Goal: Task Accomplishment & Management: Use online tool/utility

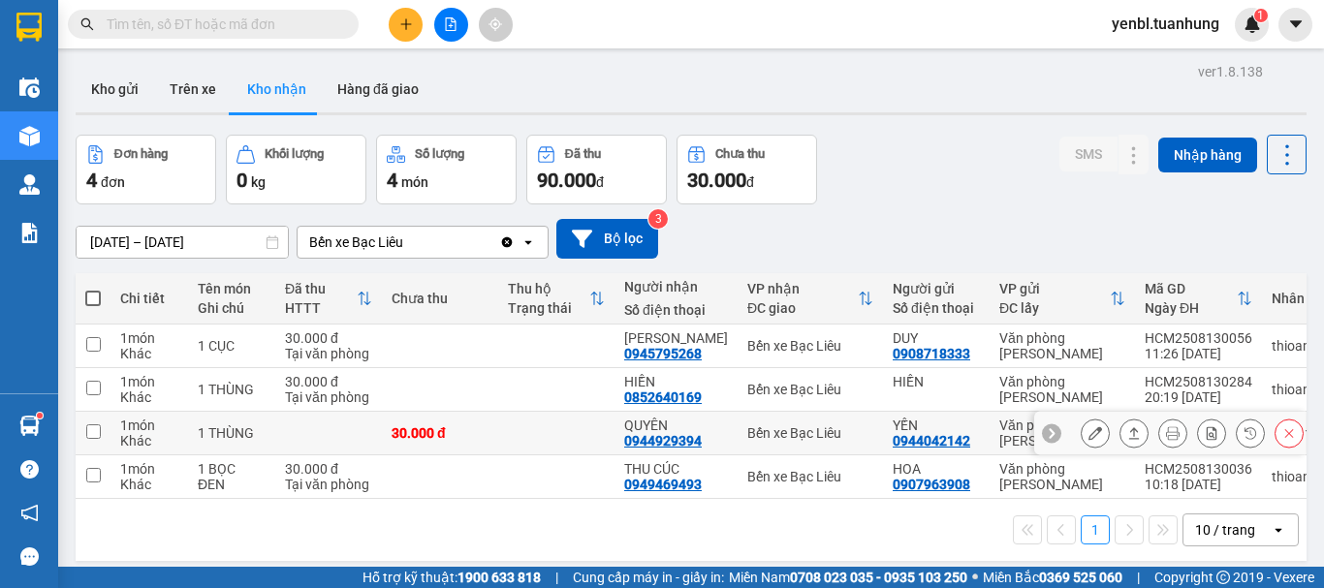
scroll to position [89, 0]
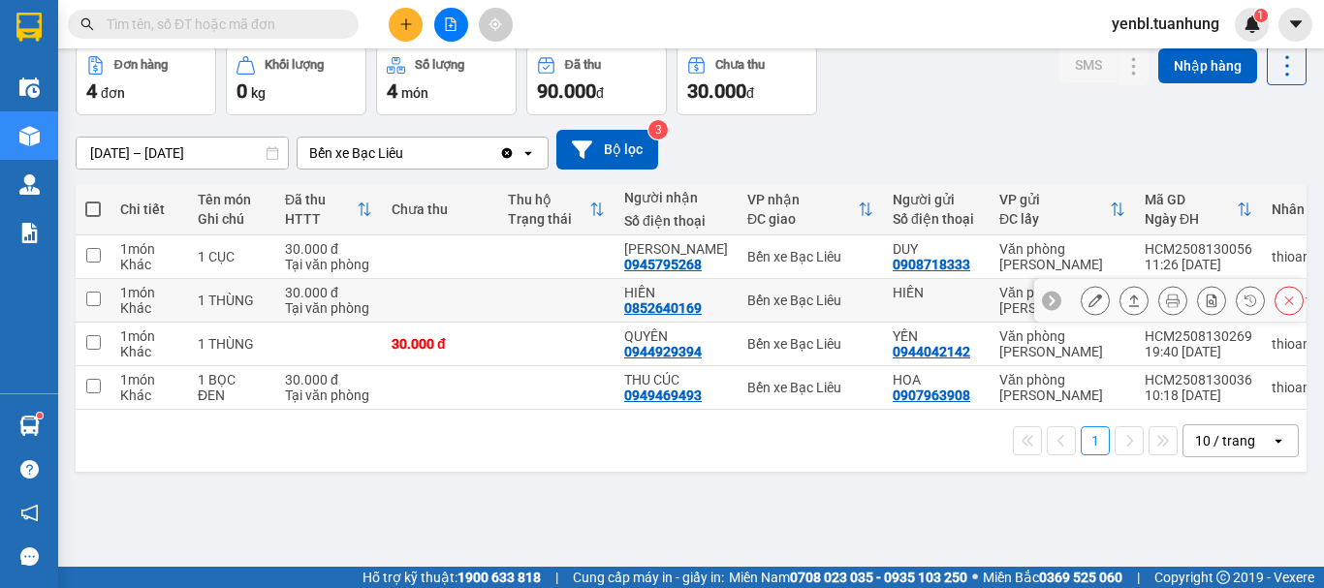
click at [1120, 299] on button at bounding box center [1133, 301] width 27 height 34
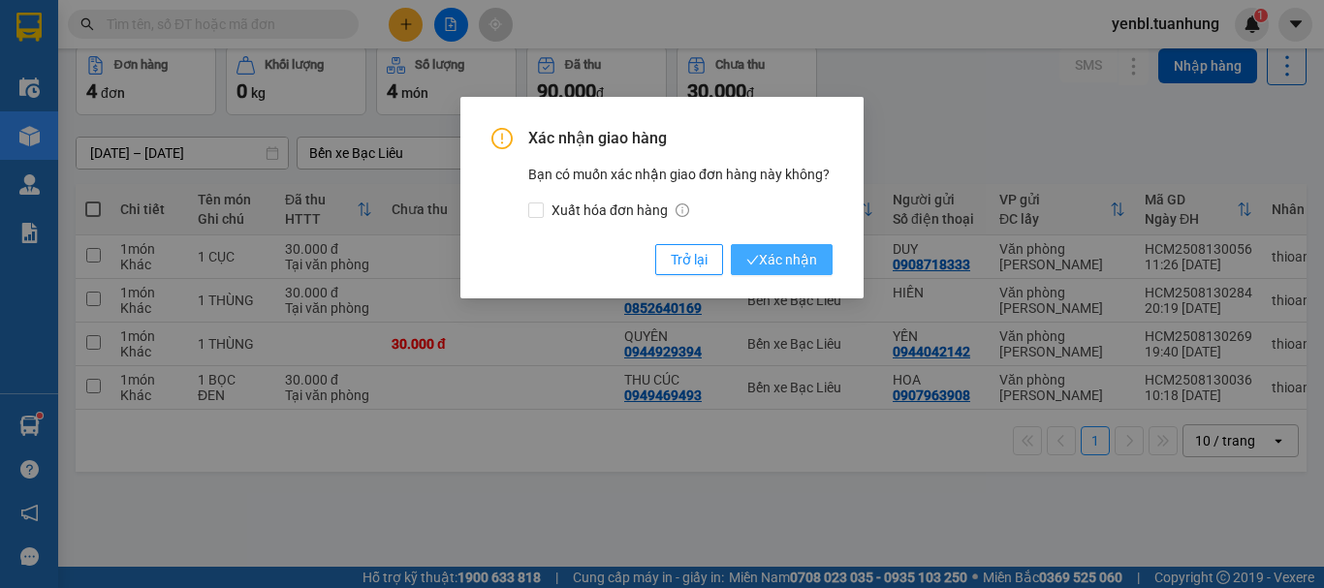
click at [741, 261] on button "Xác nhận" at bounding box center [782, 259] width 102 height 31
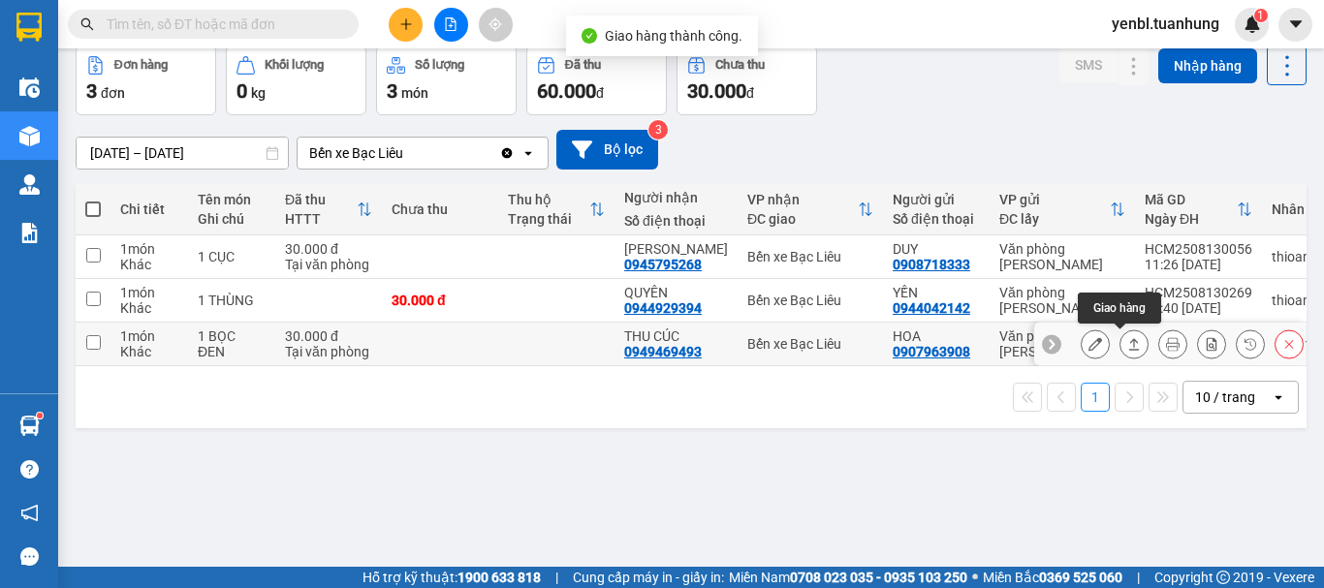
click at [1127, 341] on icon at bounding box center [1134, 344] width 14 height 14
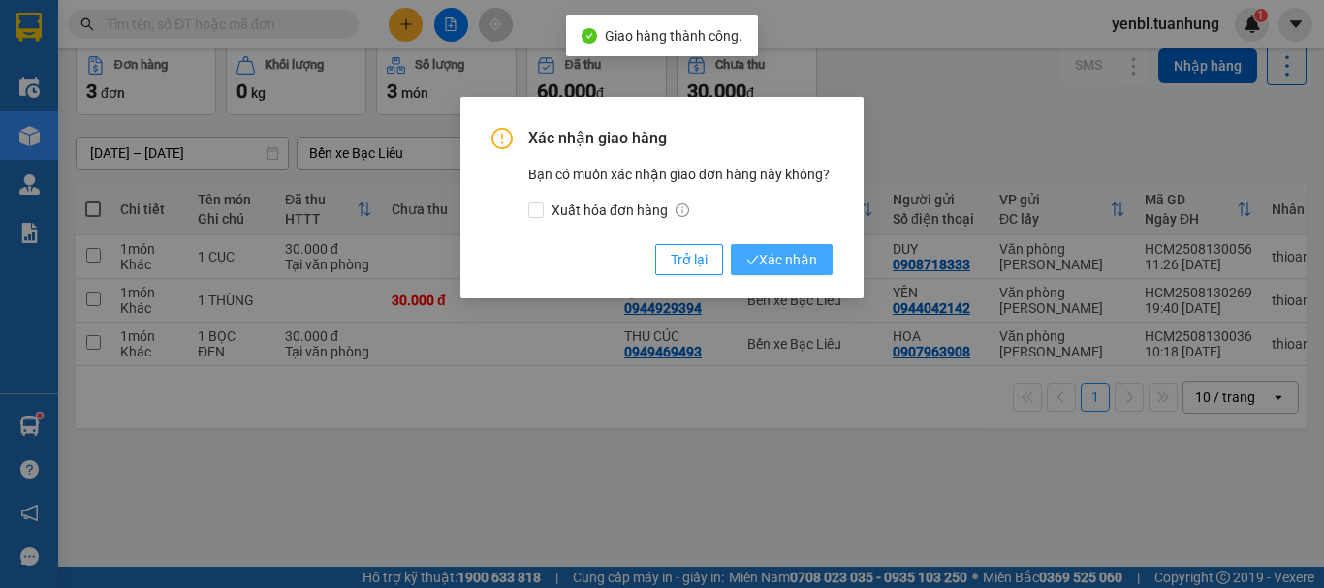
click at [751, 262] on icon "check" at bounding box center [752, 260] width 13 height 13
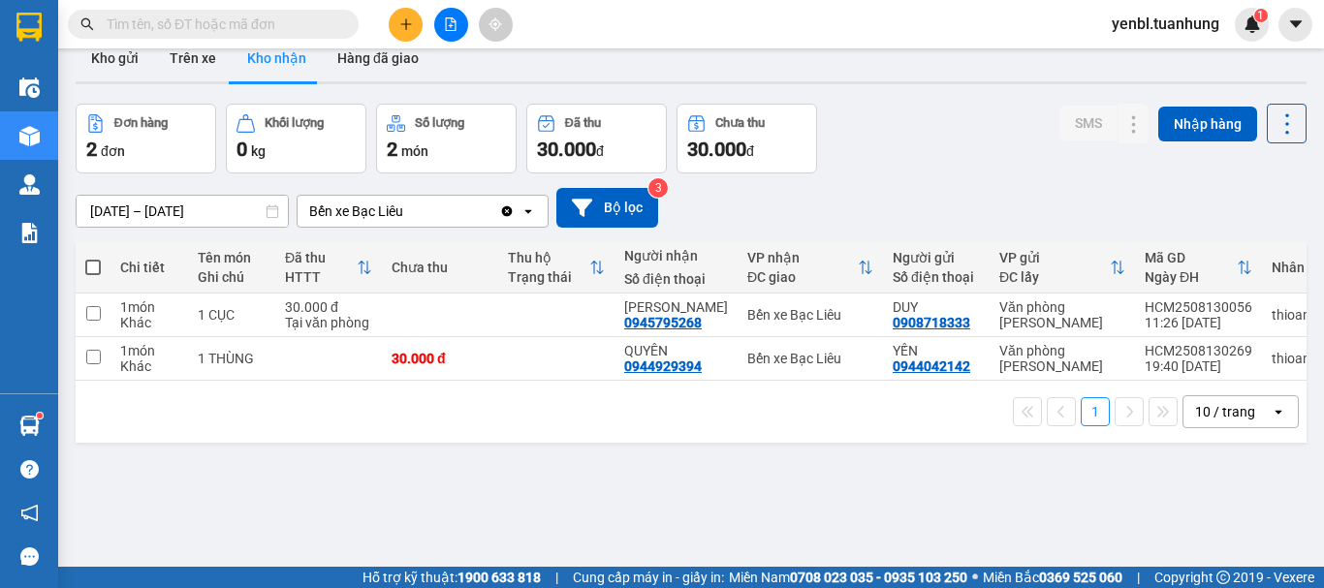
scroll to position [0, 0]
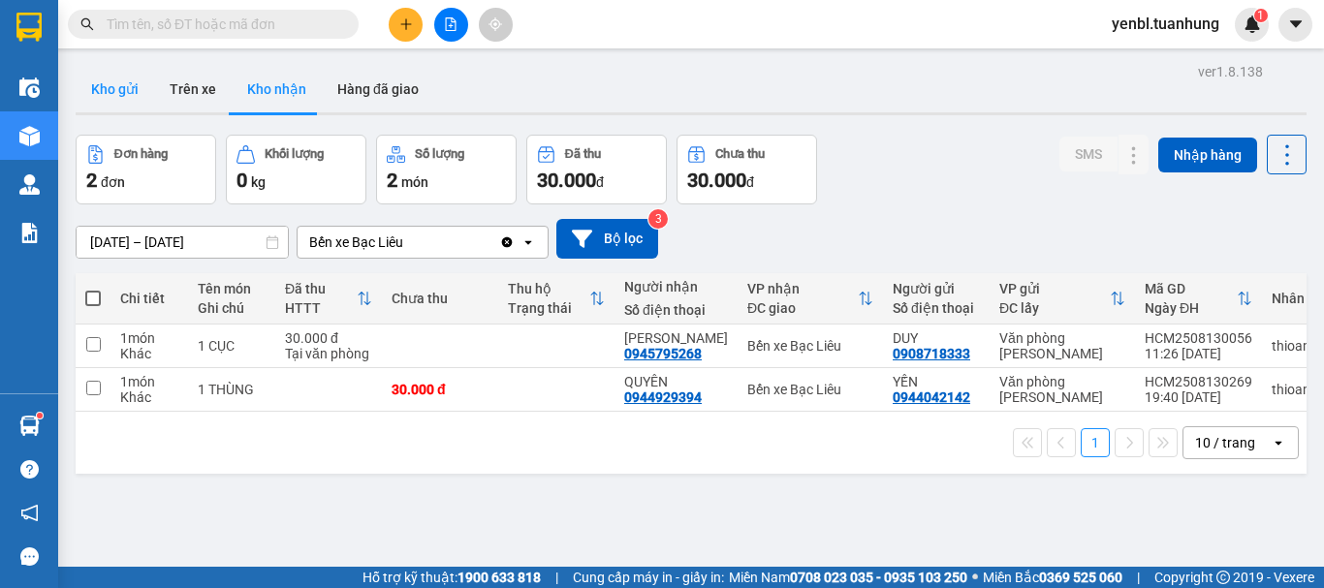
click at [104, 90] on button "Kho gửi" at bounding box center [115, 89] width 79 height 47
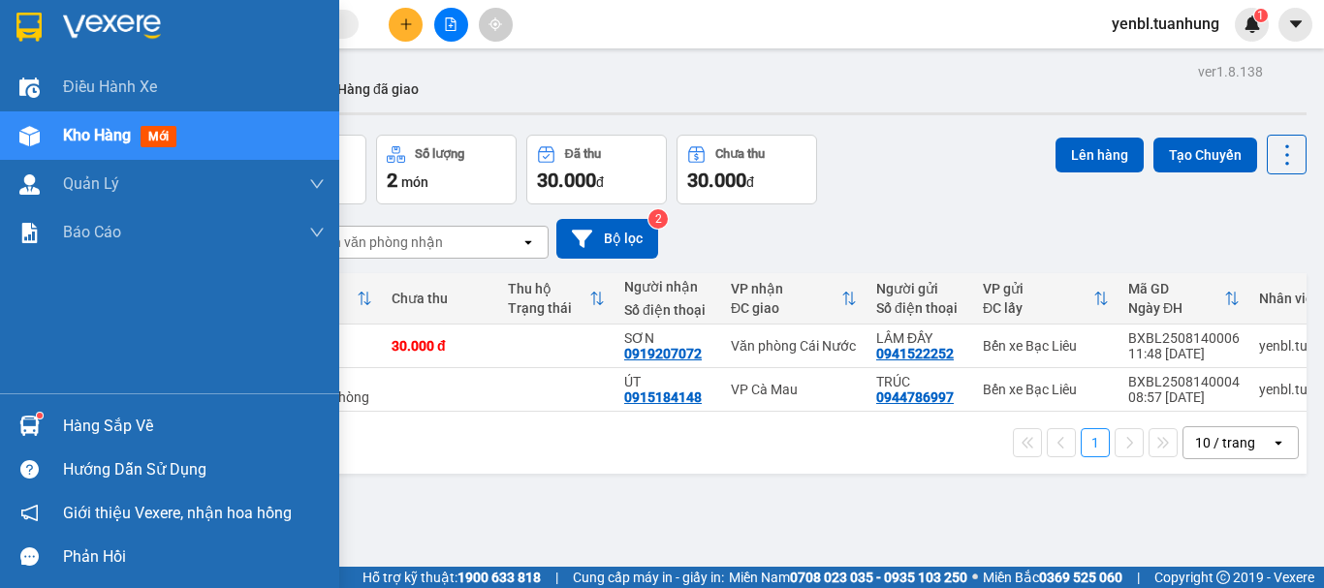
click at [38, 421] on img at bounding box center [29, 426] width 20 height 20
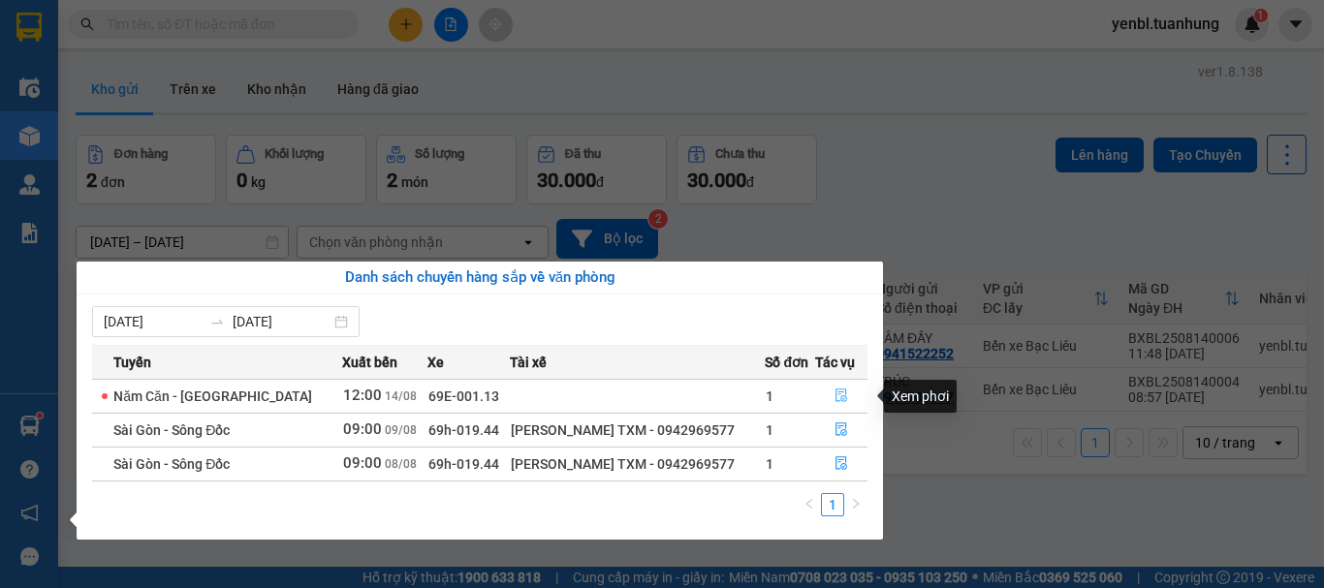
click at [843, 392] on icon "file-done" at bounding box center [841, 396] width 14 height 14
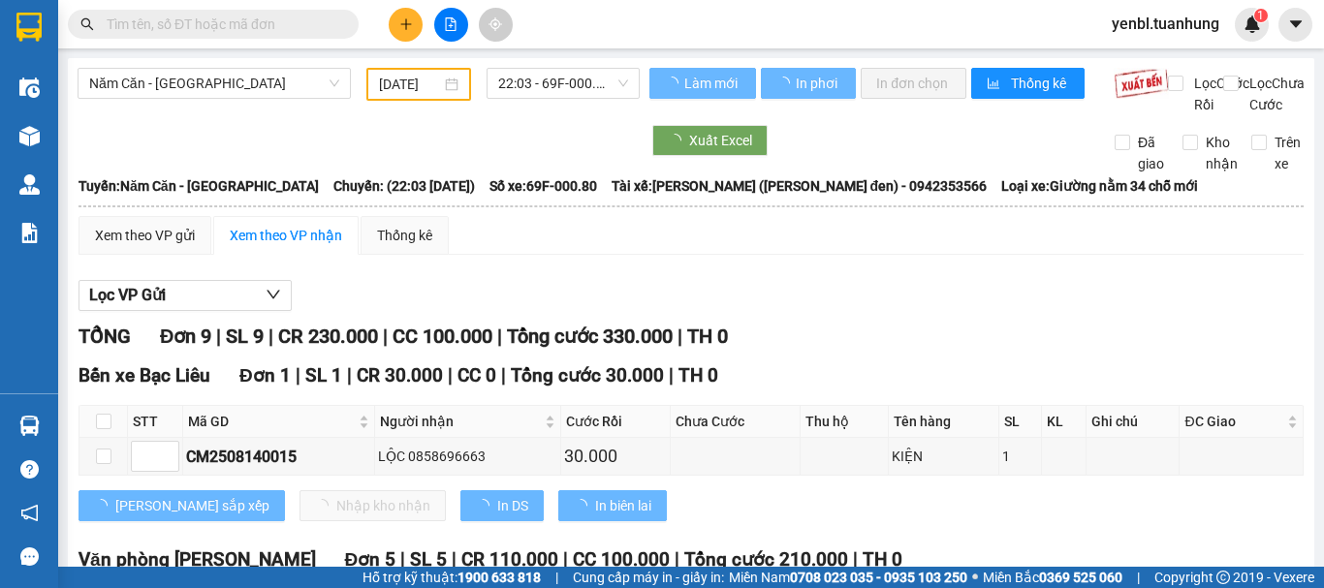
type input "[DATE]"
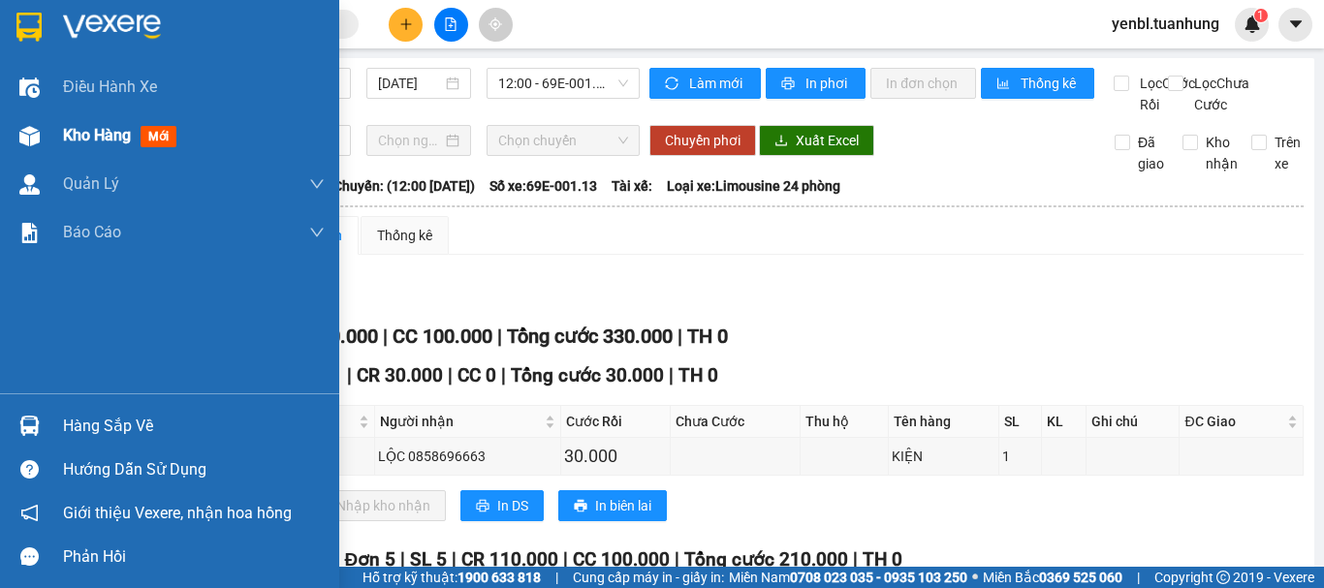
click at [73, 146] on div "Kho hàng mới" at bounding box center [123, 135] width 121 height 24
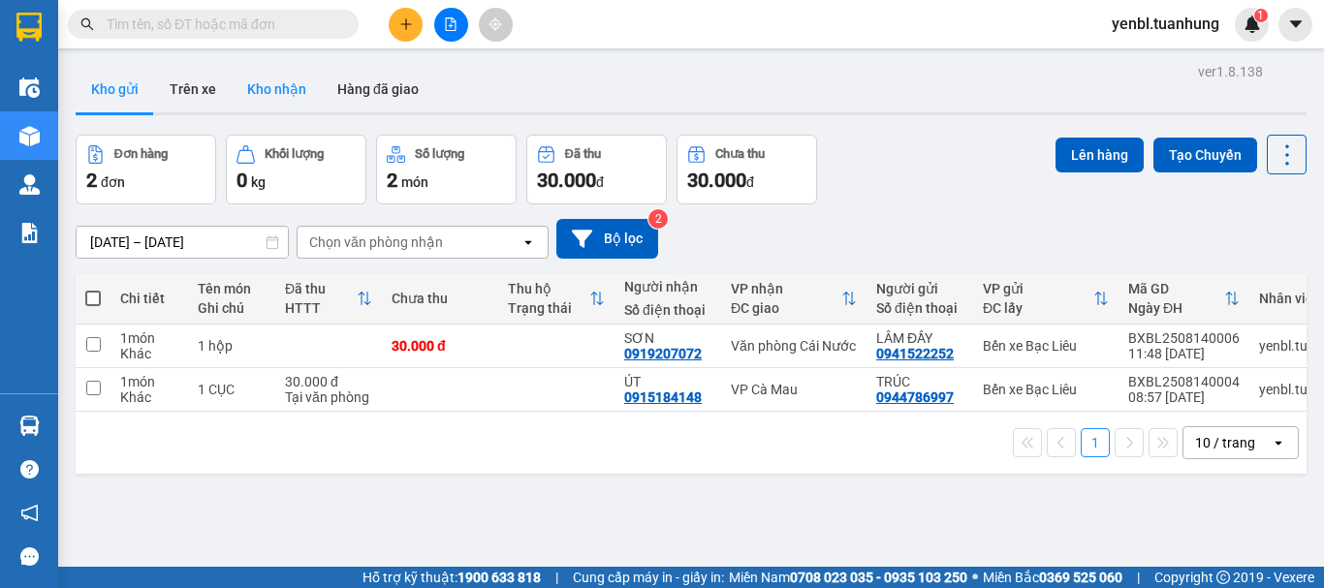
click at [276, 98] on button "Kho nhận" at bounding box center [277, 89] width 90 height 47
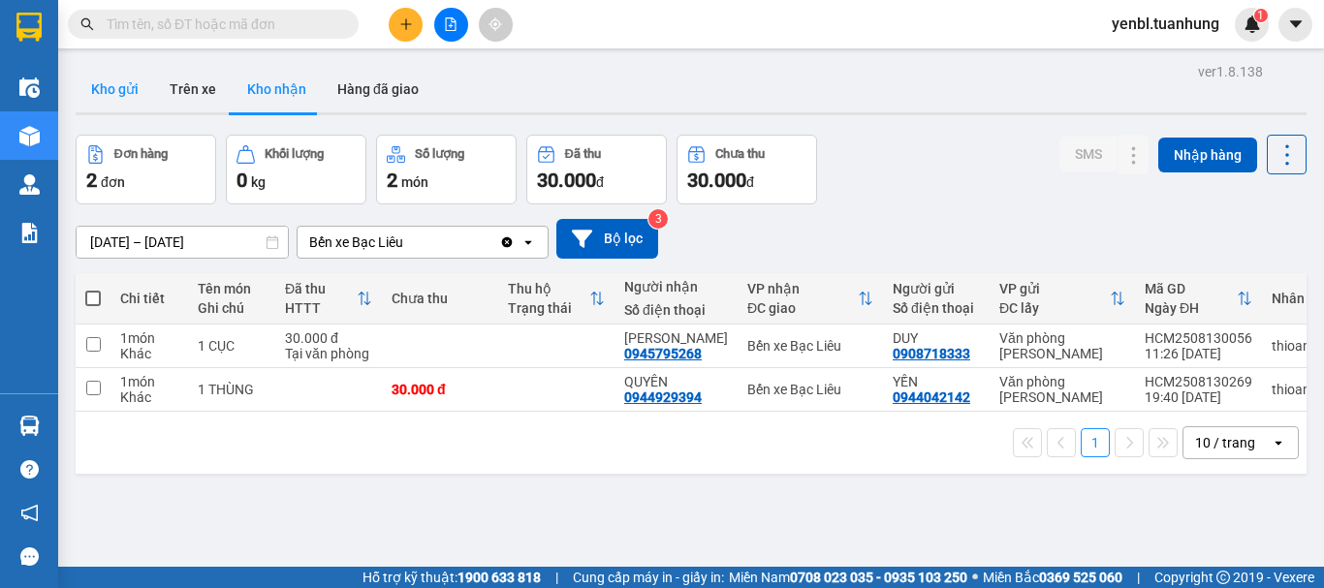
click at [96, 83] on button "Kho gửi" at bounding box center [115, 89] width 79 height 47
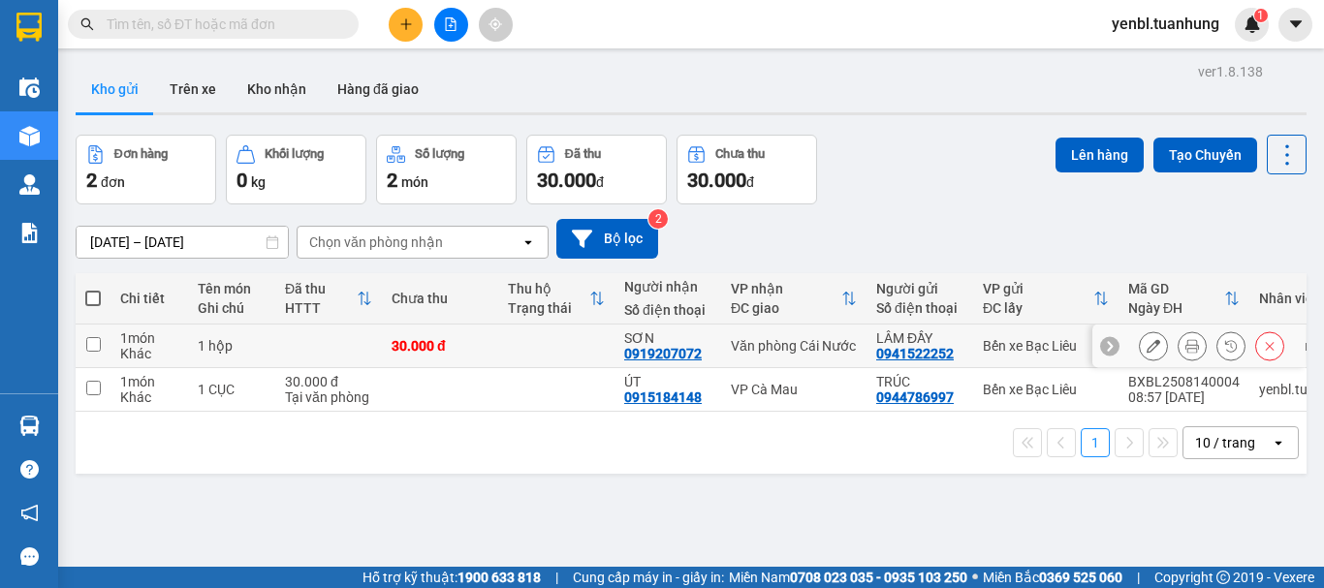
click at [540, 339] on td at bounding box center [556, 347] width 116 height 44
checkbox input "true"
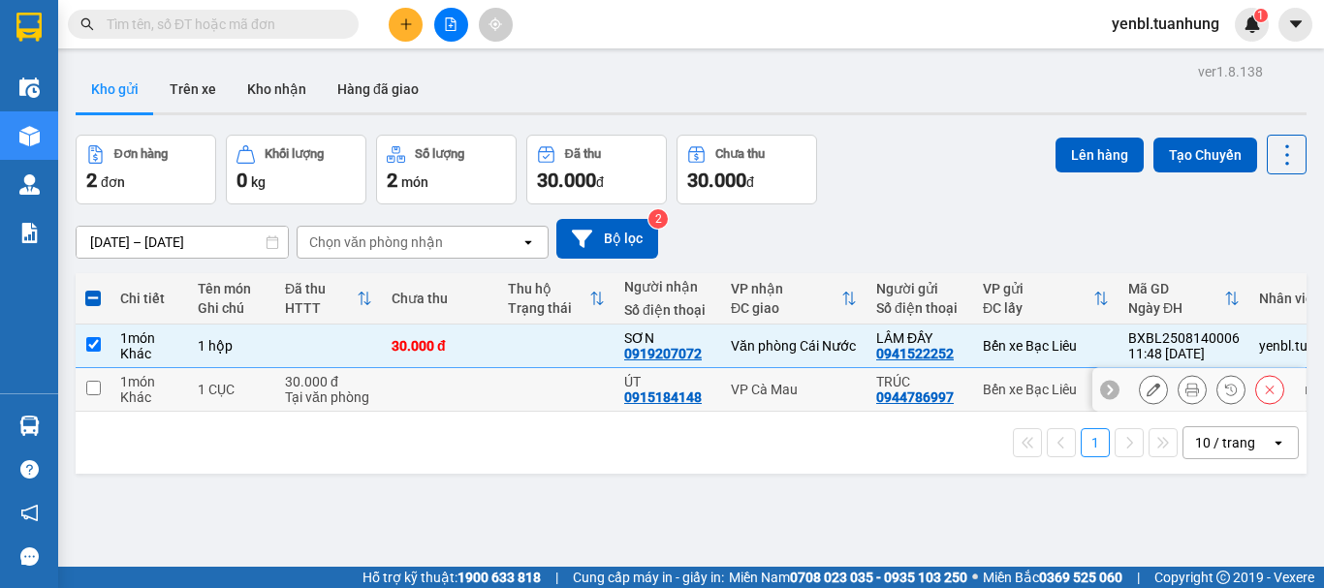
click at [550, 395] on td at bounding box center [556, 390] width 116 height 44
checkbox input "true"
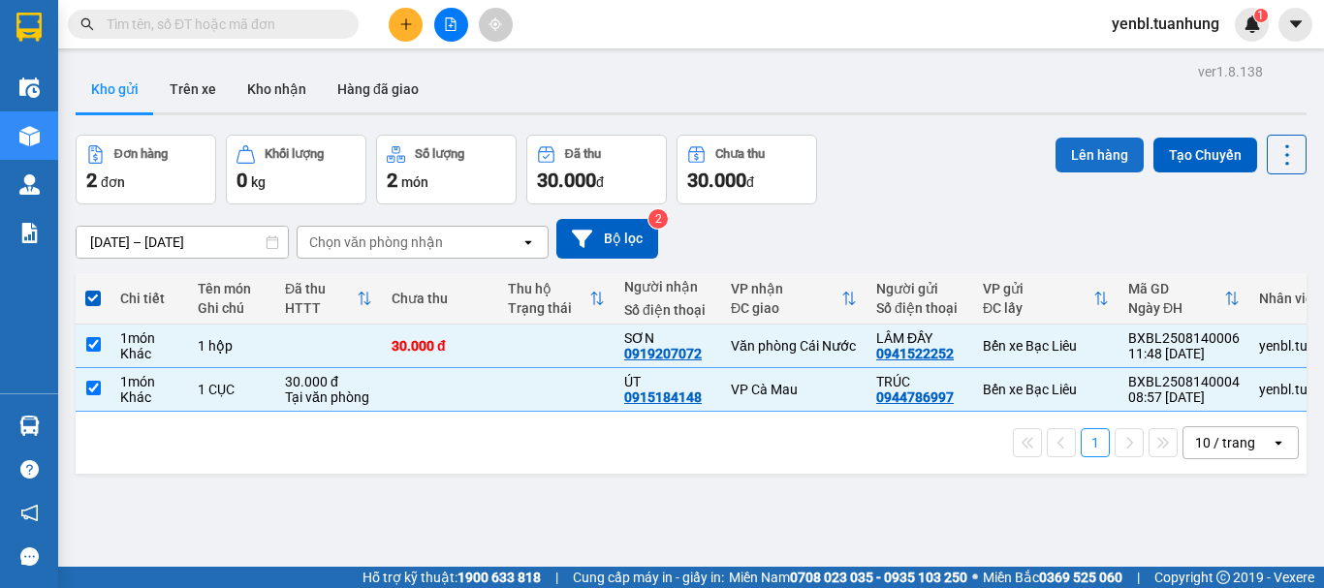
click at [1111, 159] on button "Lên hàng" at bounding box center [1099, 155] width 88 height 35
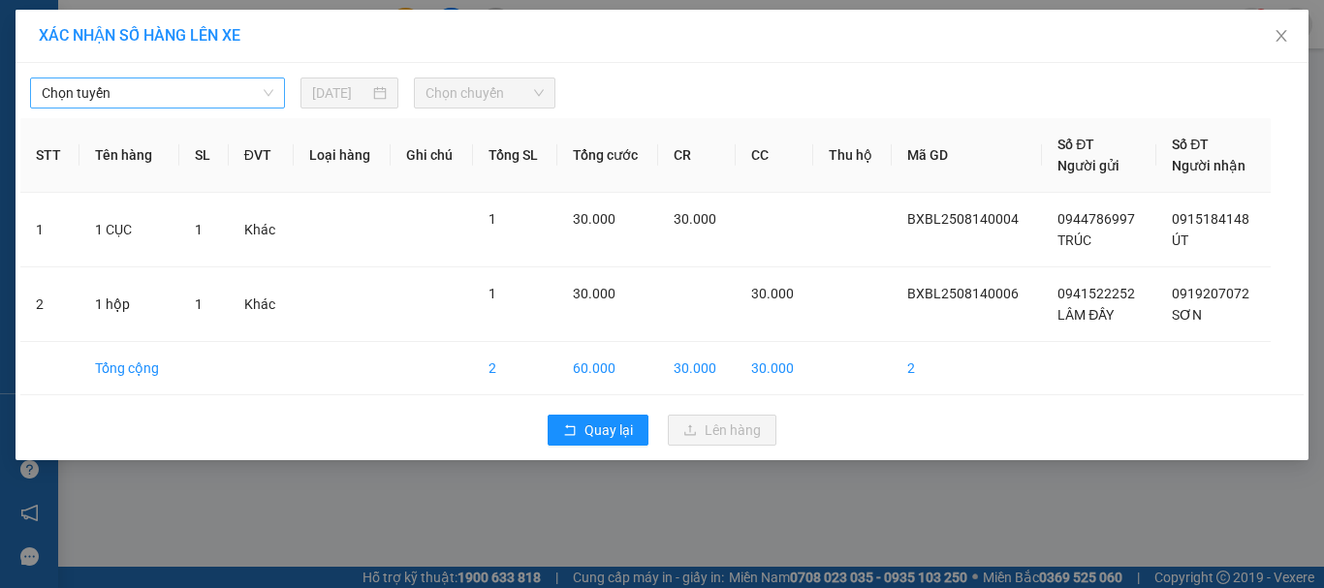
click at [157, 102] on span "Chọn tuyến" at bounding box center [158, 93] width 232 height 29
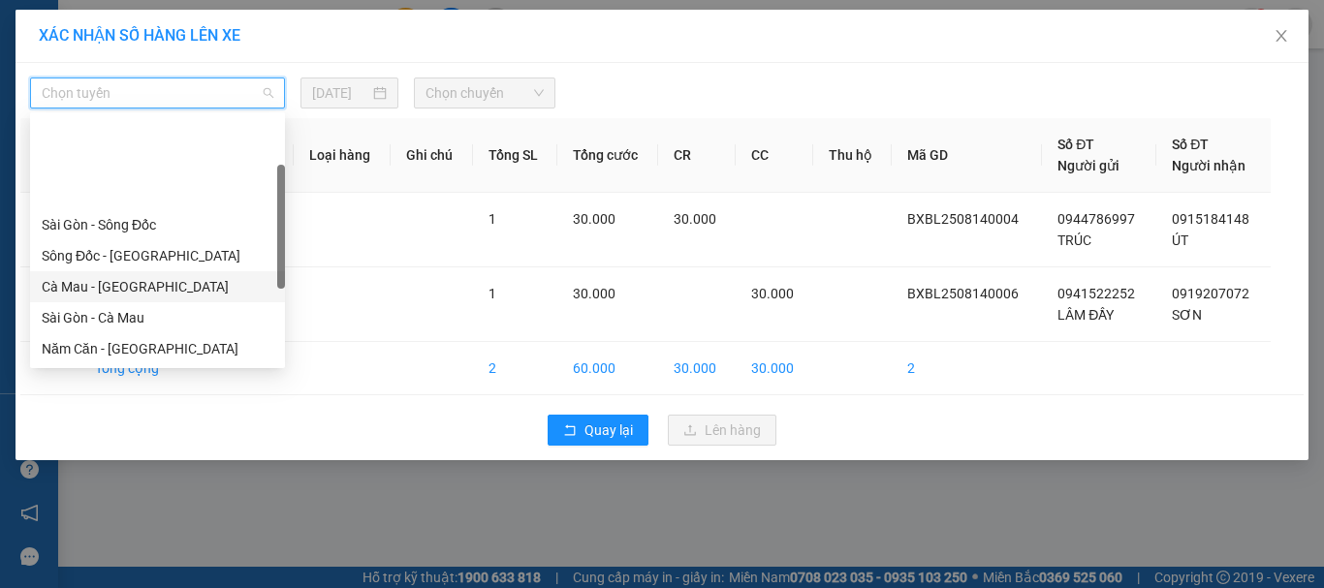
scroll to position [97, 0]
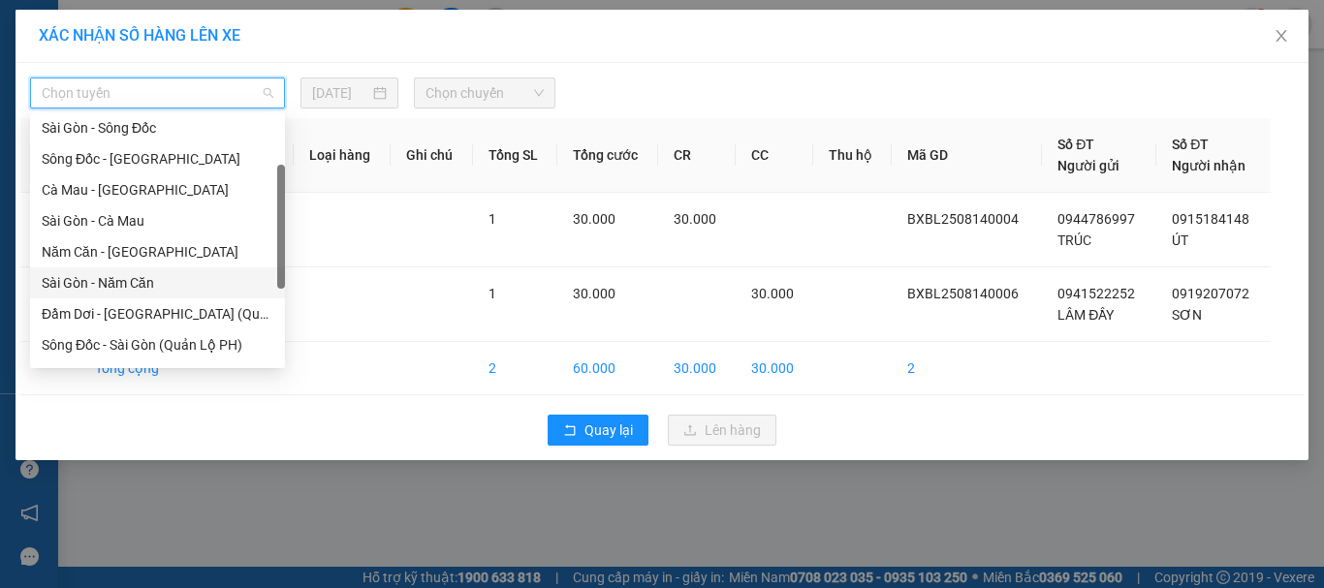
click at [132, 283] on div "Sài Gòn - Năm Căn" at bounding box center [158, 282] width 232 height 21
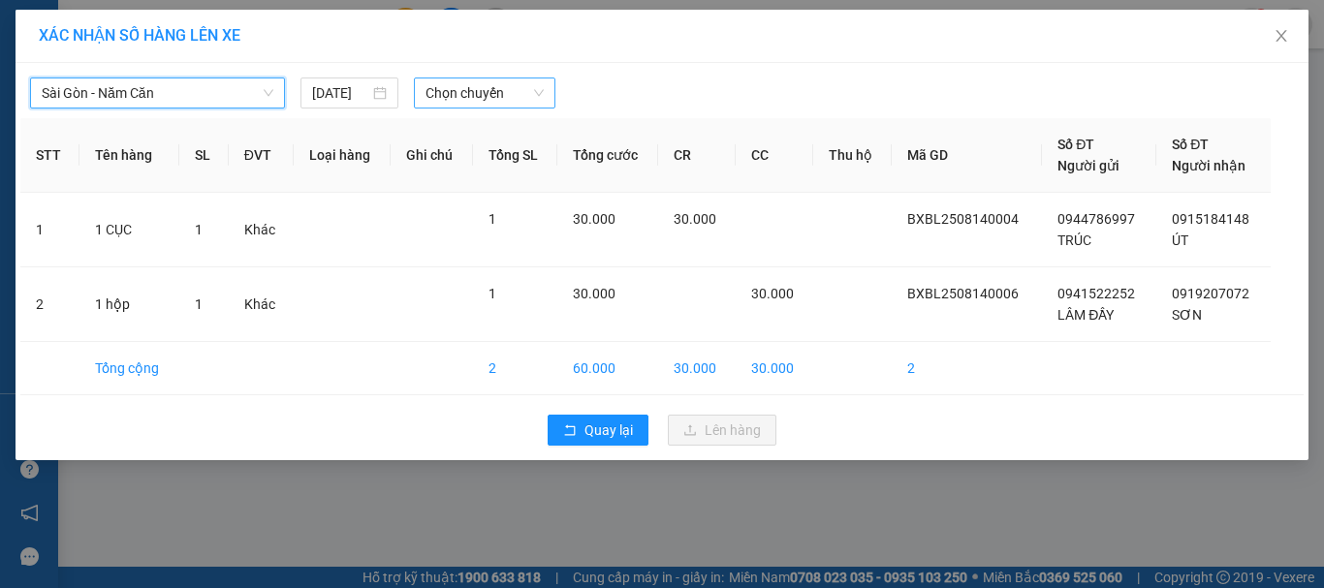
click at [508, 85] on span "Chọn chuyến" at bounding box center [484, 93] width 119 height 29
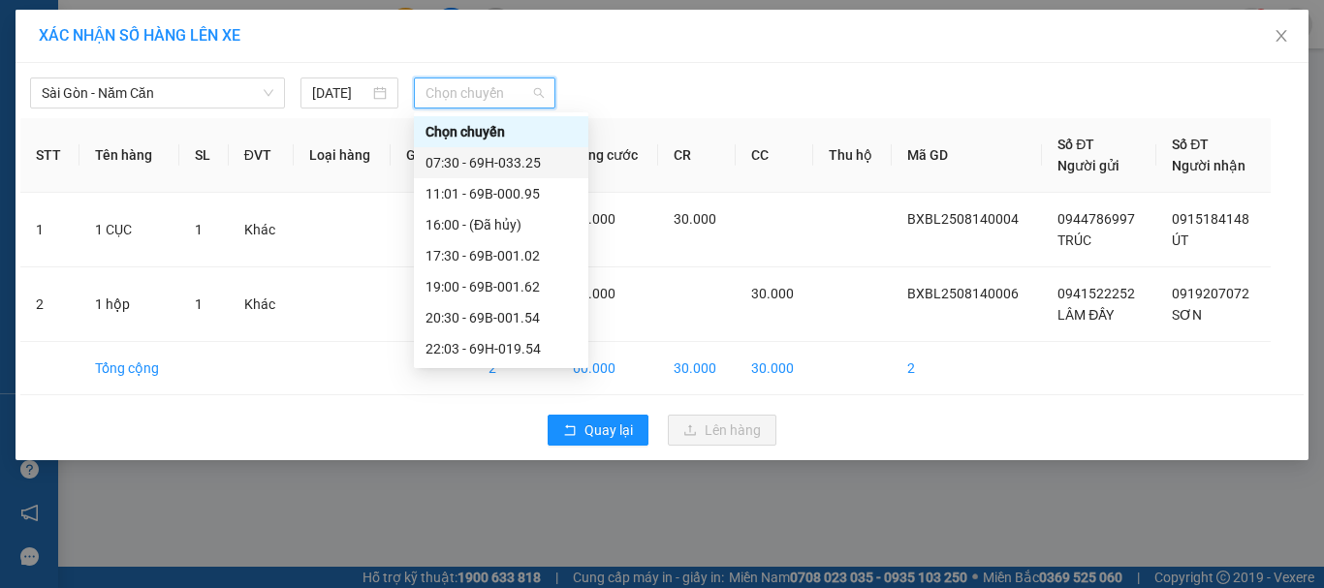
click at [518, 152] on div "07:30 - 69H-033.25" at bounding box center [500, 162] width 151 height 21
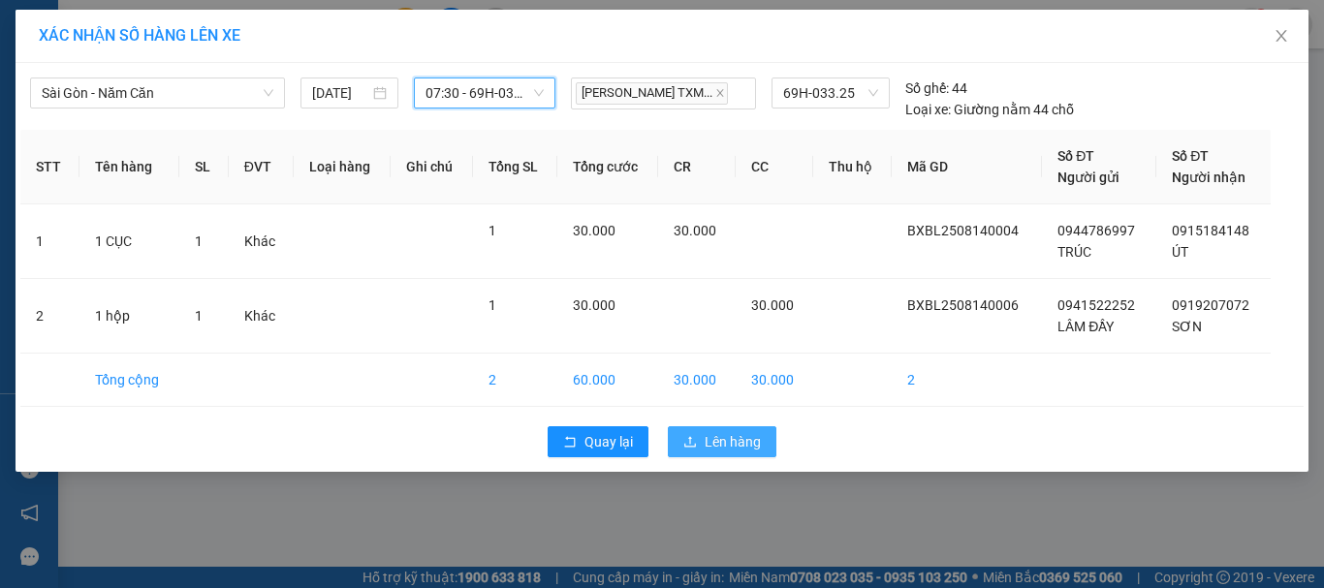
click at [731, 453] on span "Lên hàng" at bounding box center [733, 441] width 56 height 21
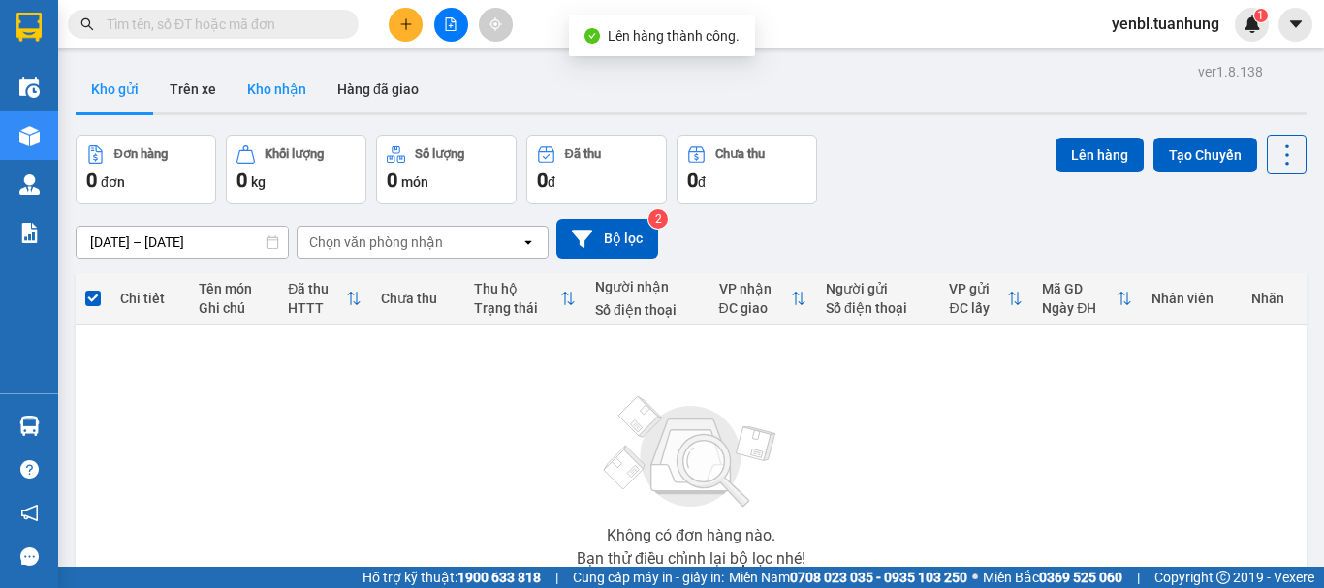
click at [289, 87] on button "Kho nhận" at bounding box center [277, 89] width 90 height 47
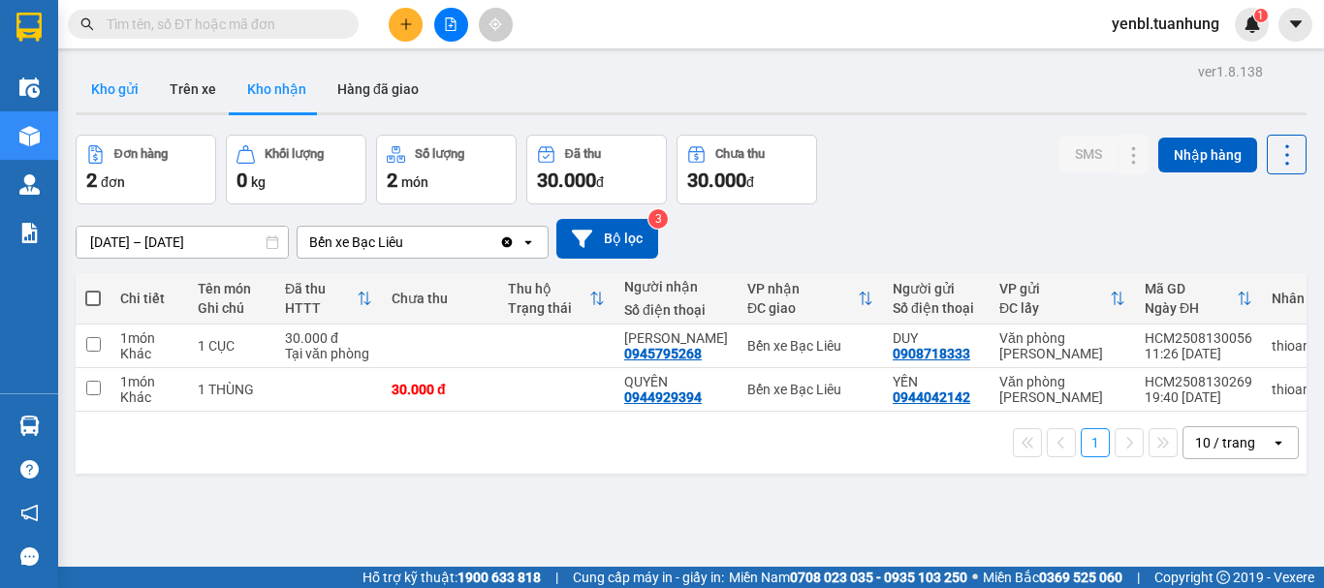
click at [100, 85] on button "Kho gửi" at bounding box center [115, 89] width 79 height 47
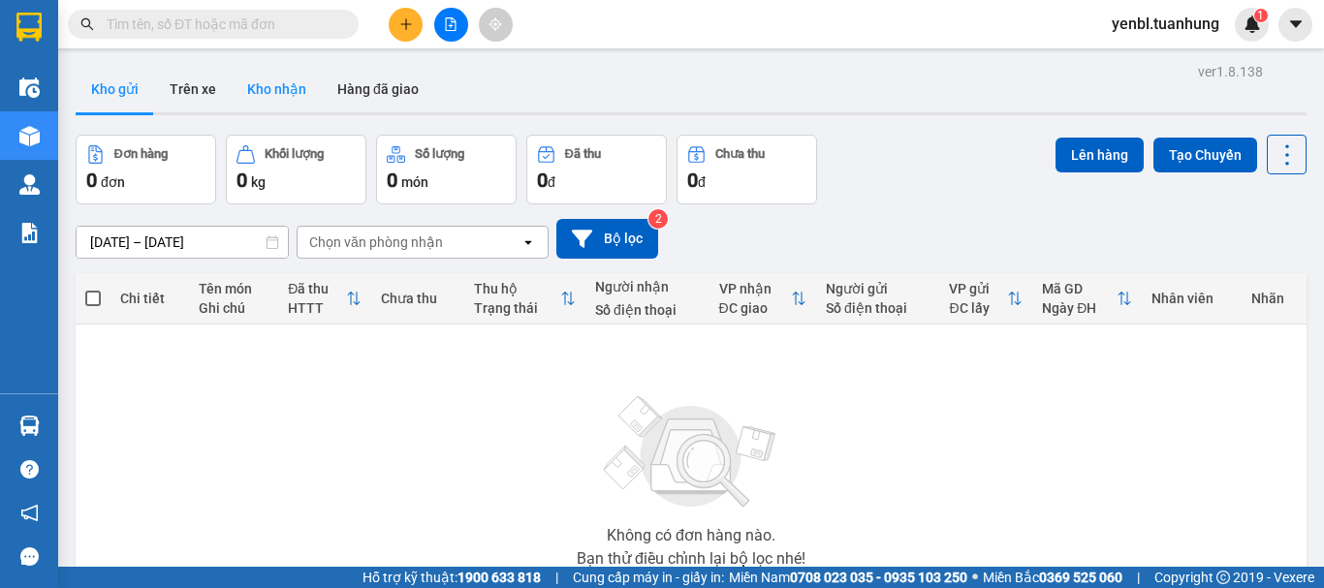
click at [290, 109] on button "Kho nhận" at bounding box center [277, 89] width 90 height 47
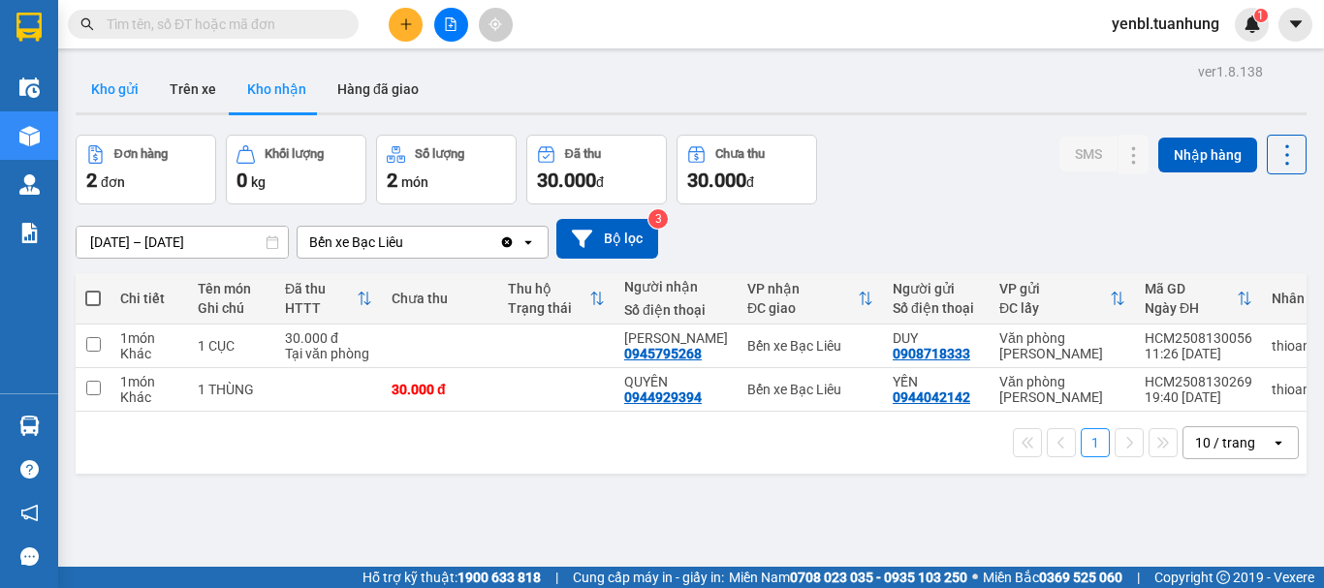
click at [118, 86] on button "Kho gửi" at bounding box center [115, 89] width 79 height 47
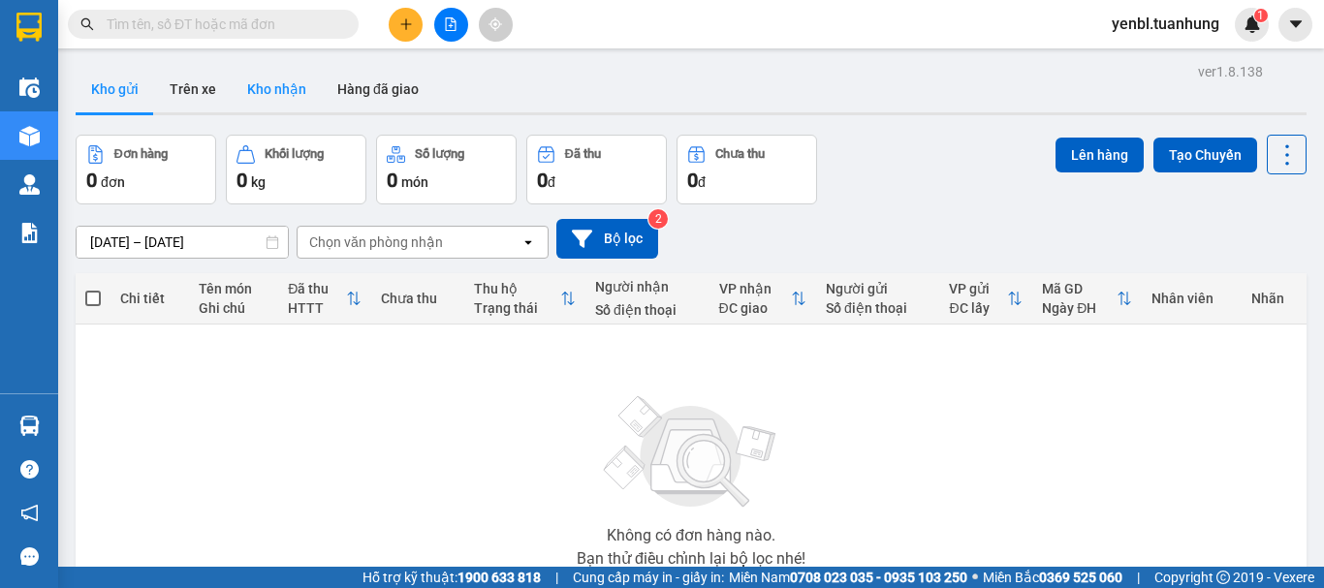
click at [292, 87] on button "Kho nhận" at bounding box center [277, 89] width 90 height 47
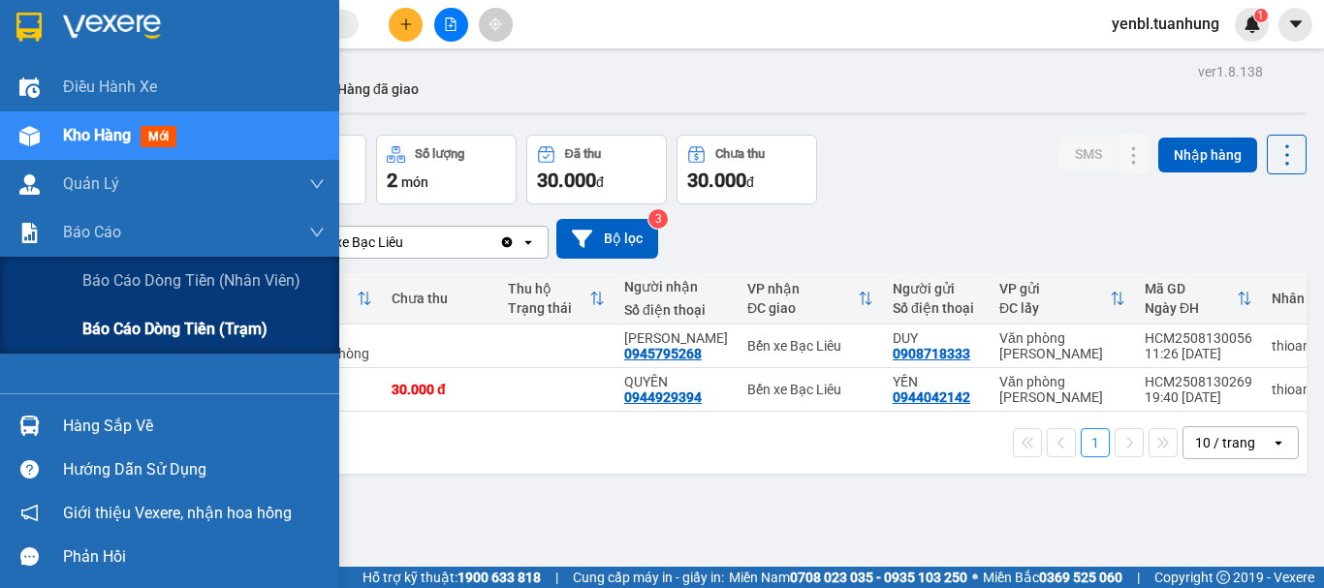
click at [112, 327] on span "Báo cáo dòng tiền (trạm)" at bounding box center [174, 329] width 185 height 24
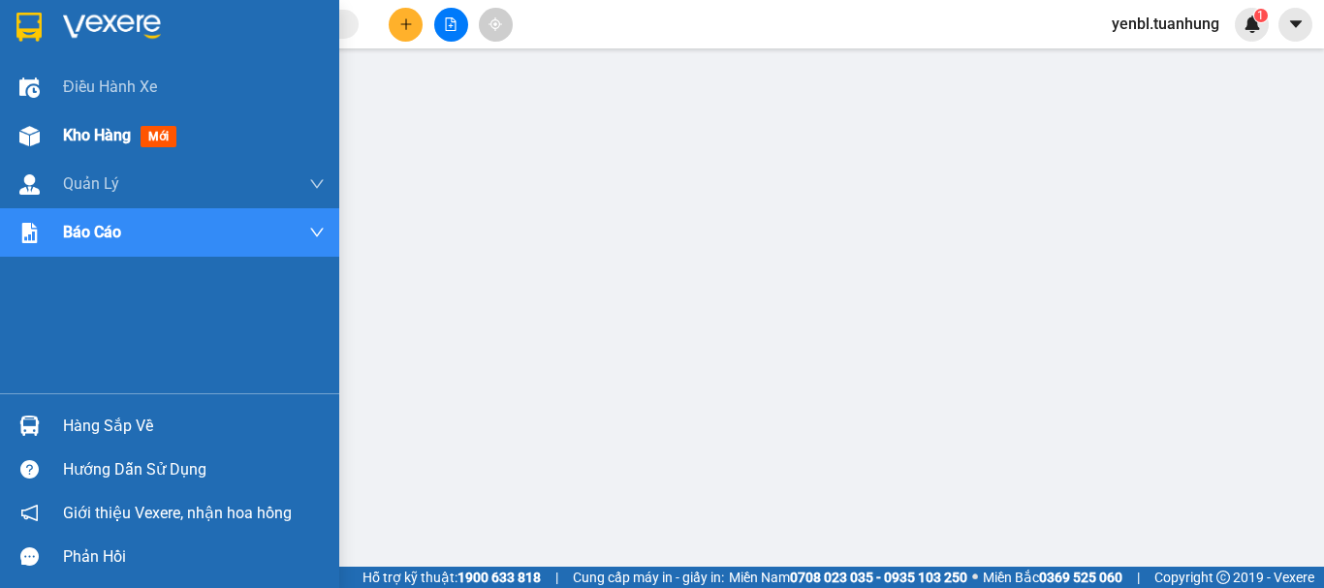
click at [56, 134] on div "Kho hàng mới" at bounding box center [169, 135] width 339 height 48
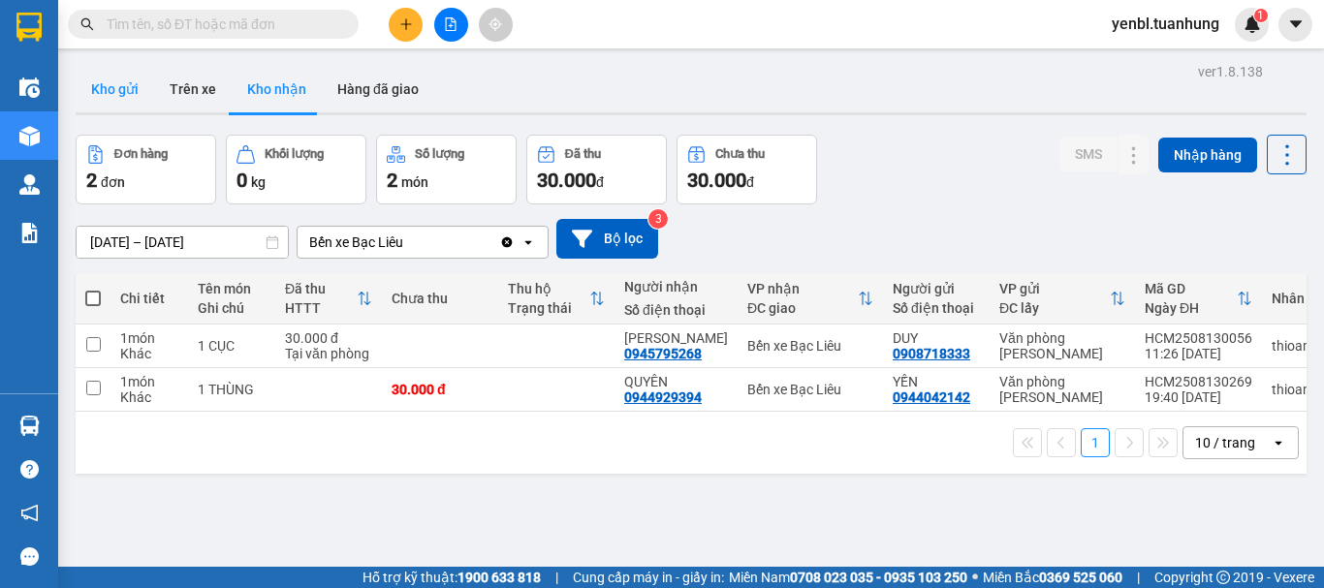
click at [117, 97] on button "Kho gửi" at bounding box center [115, 89] width 79 height 47
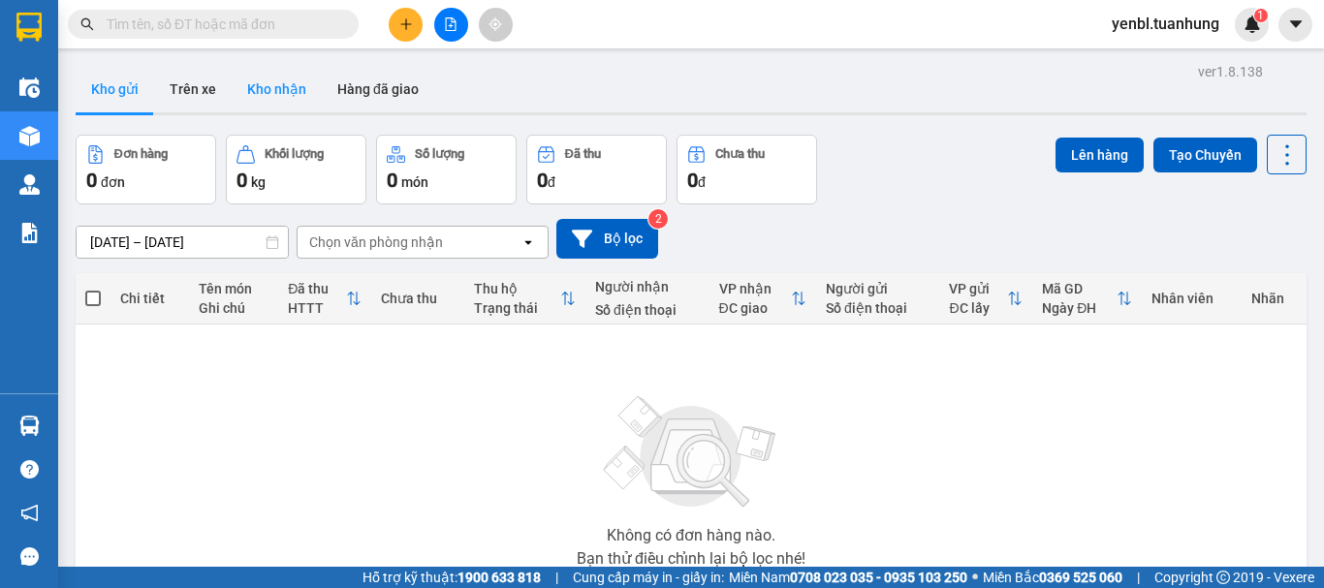
click at [291, 84] on button "Kho nhận" at bounding box center [277, 89] width 90 height 47
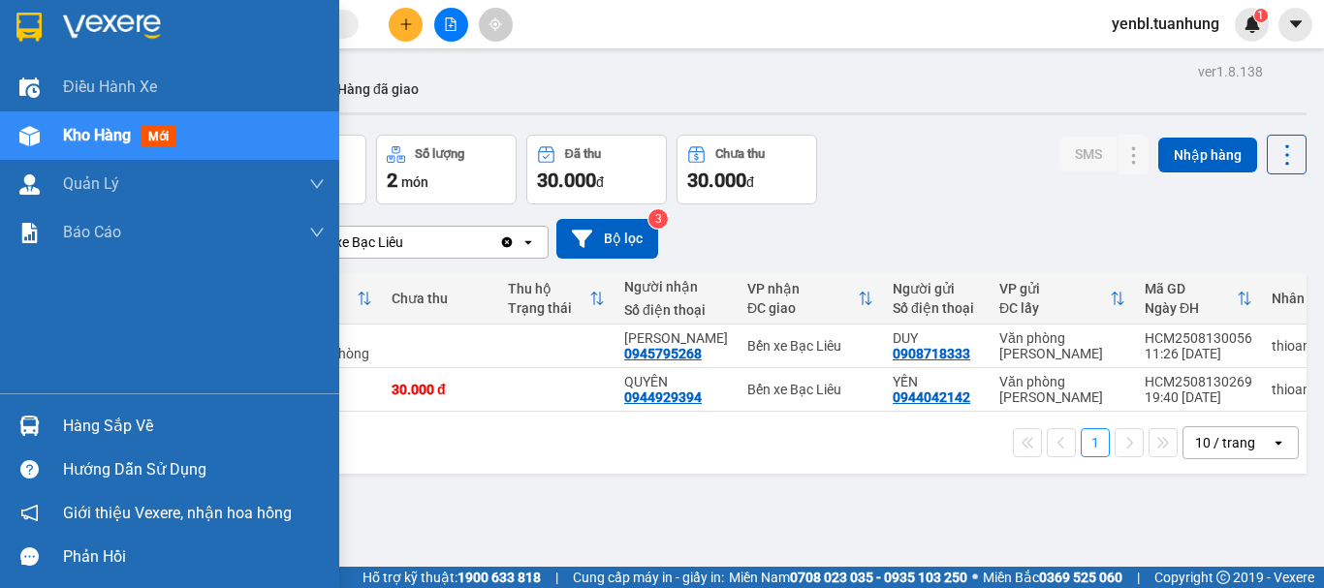
click at [55, 438] on div "Hàng sắp về" at bounding box center [169, 426] width 339 height 44
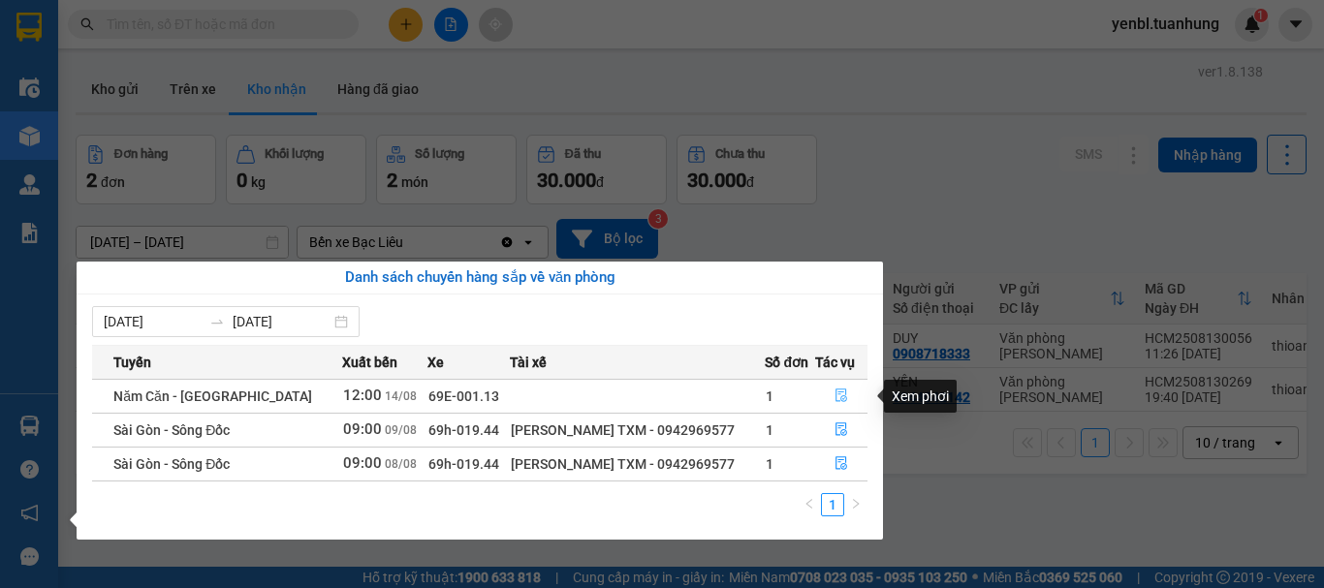
click at [836, 394] on icon "file-done" at bounding box center [841, 396] width 14 height 14
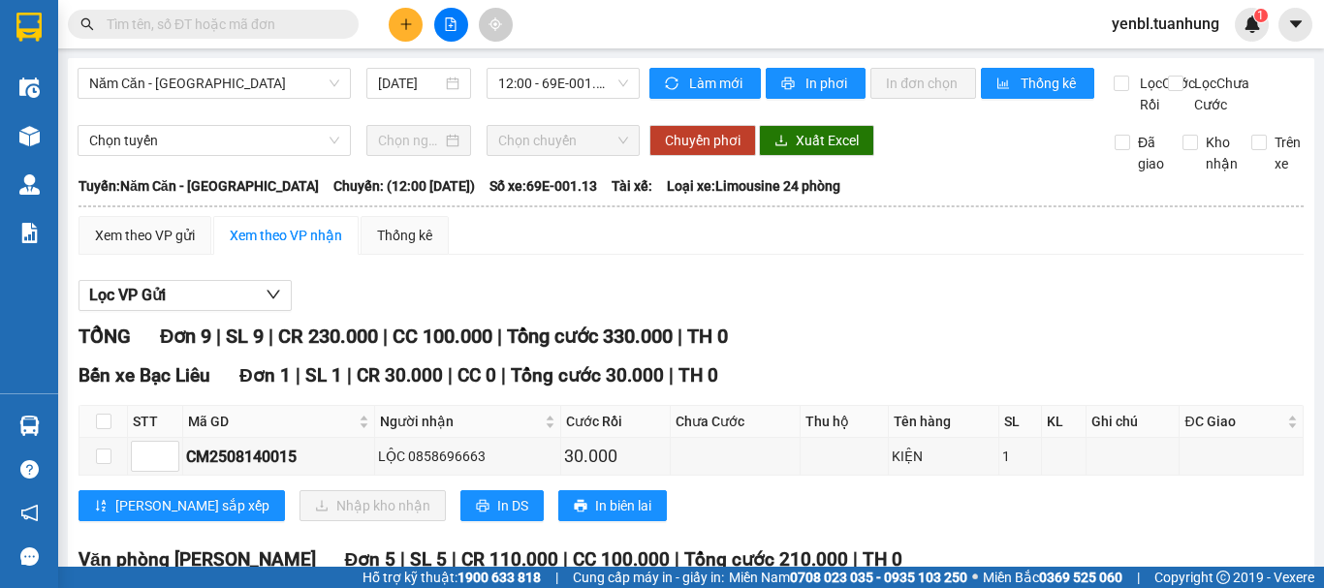
click at [112, 438] on th at bounding box center [103, 422] width 48 height 32
click at [102, 429] on input "checkbox" at bounding box center [104, 422] width 16 height 16
checkbox input "true"
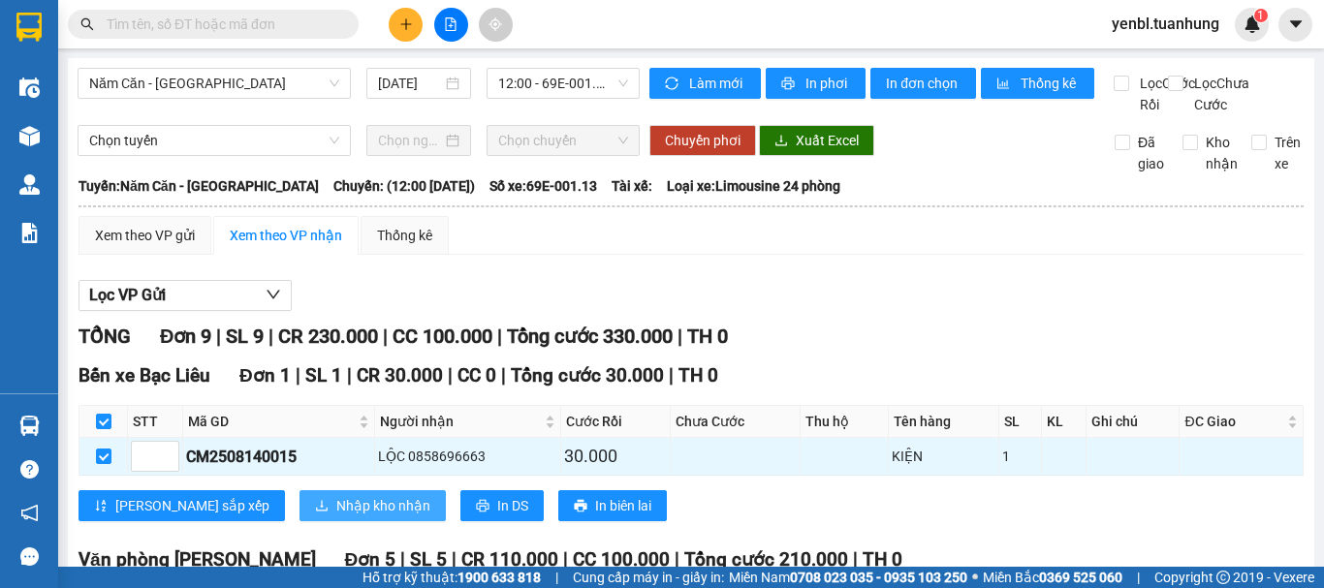
click at [299, 521] on button "Nhập kho nhận" at bounding box center [372, 505] width 146 height 31
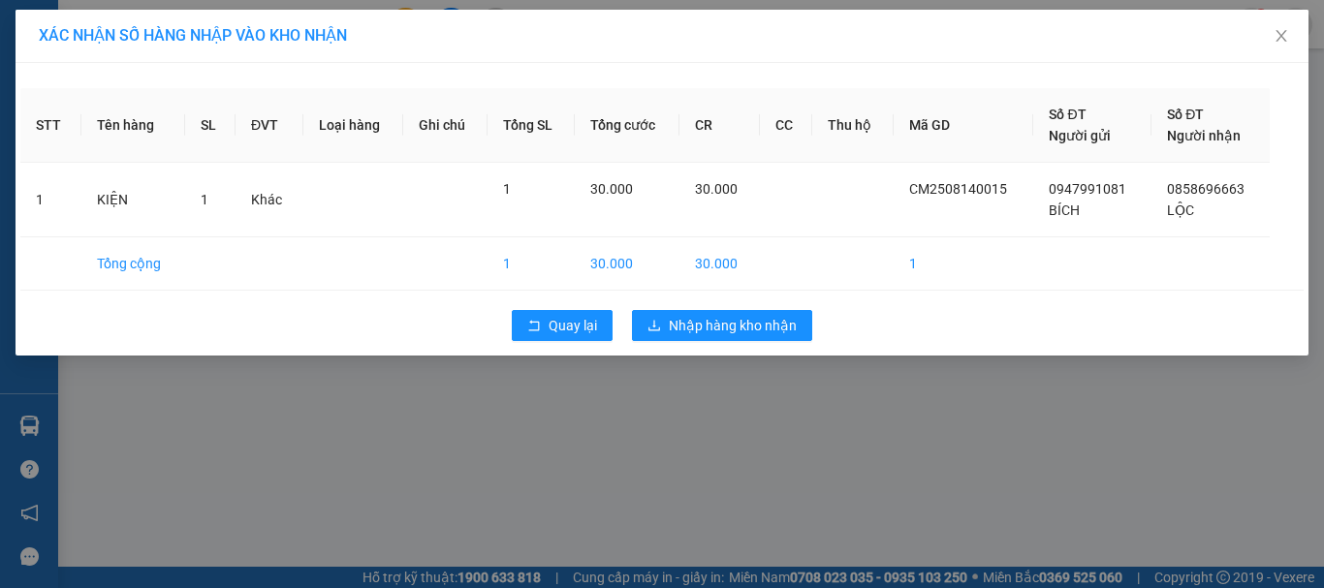
click at [719, 300] on div "Quay lại Nhập hàng kho nhận" at bounding box center [661, 325] width 1283 height 50
click at [714, 322] on span "Nhập hàng kho nhận" at bounding box center [733, 325] width 128 height 21
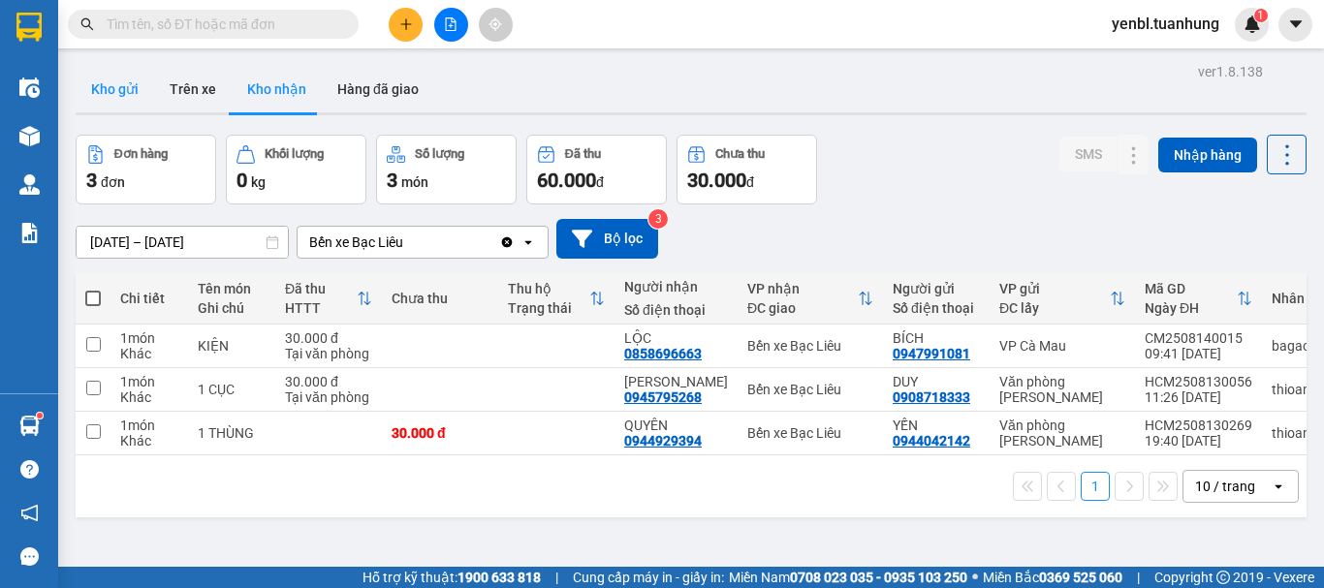
click at [120, 87] on button "Kho gửi" at bounding box center [115, 89] width 79 height 47
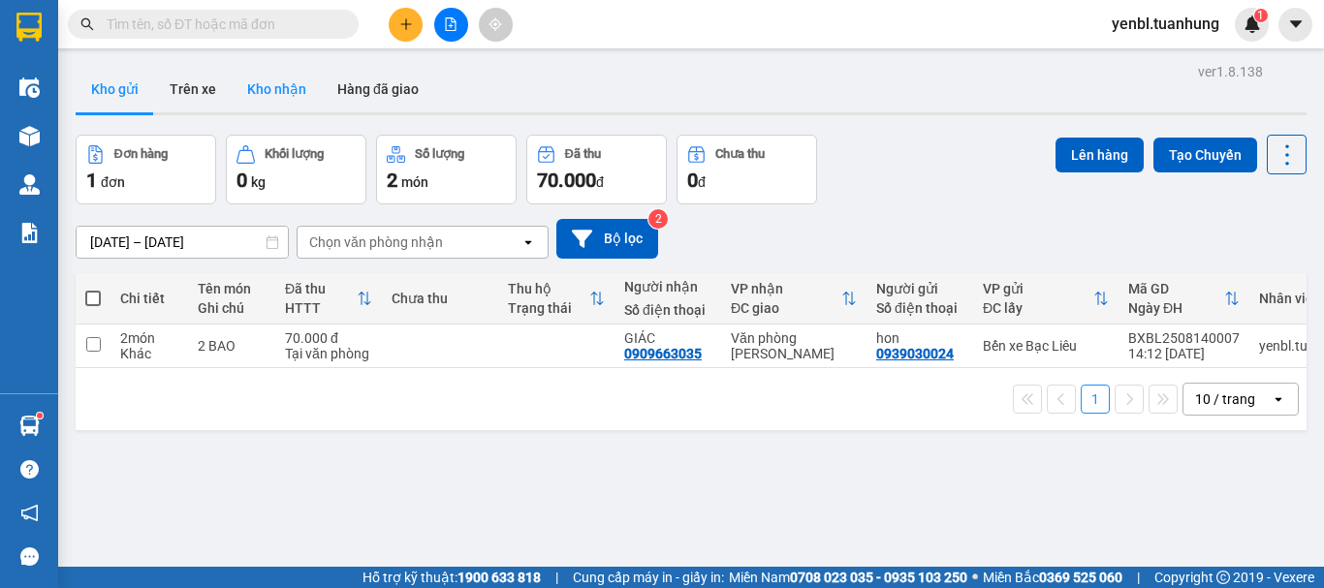
click at [267, 80] on button "Kho nhận" at bounding box center [277, 89] width 90 height 47
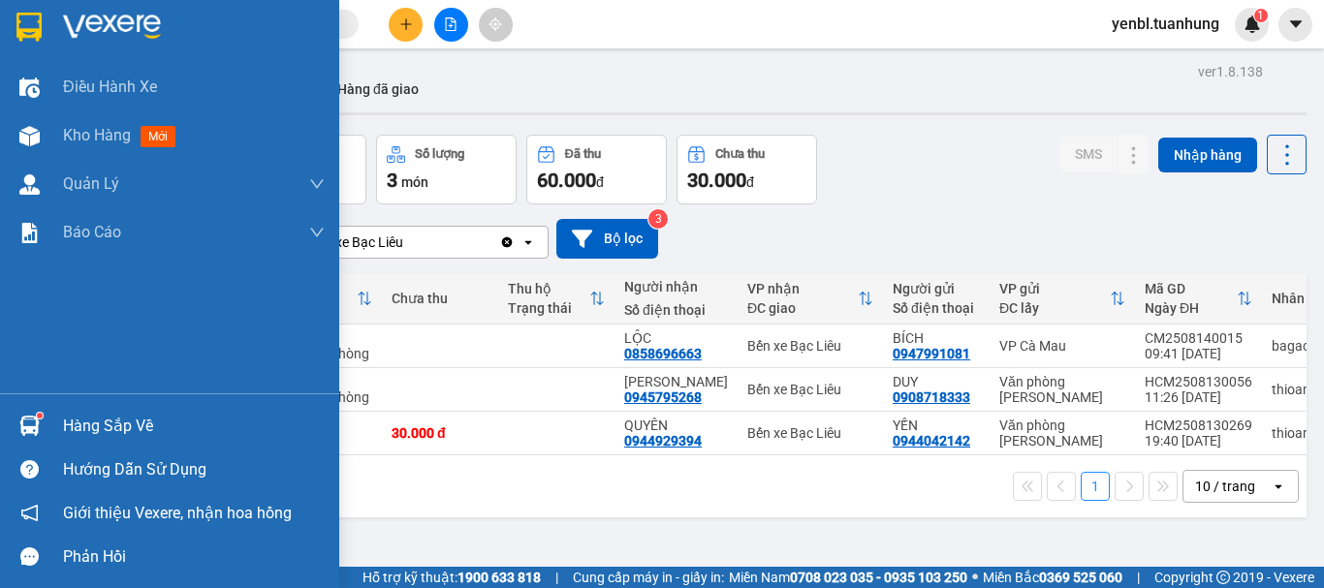
click at [53, 426] on div "Hàng sắp về" at bounding box center [169, 426] width 339 height 44
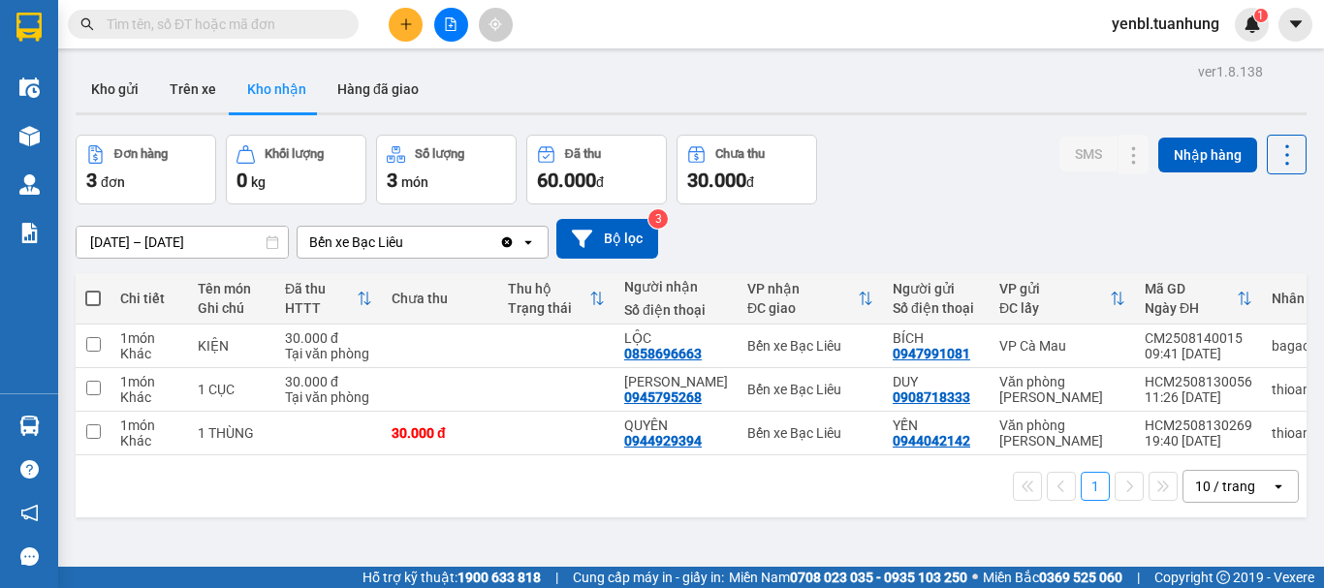
click at [770, 178] on section "Kết quả tìm kiếm ( 0 ) Bộ lọc No Data yenbl.tuanhung 1 Điều hành xe Kho hàng mớ…" at bounding box center [662, 294] width 1324 height 588
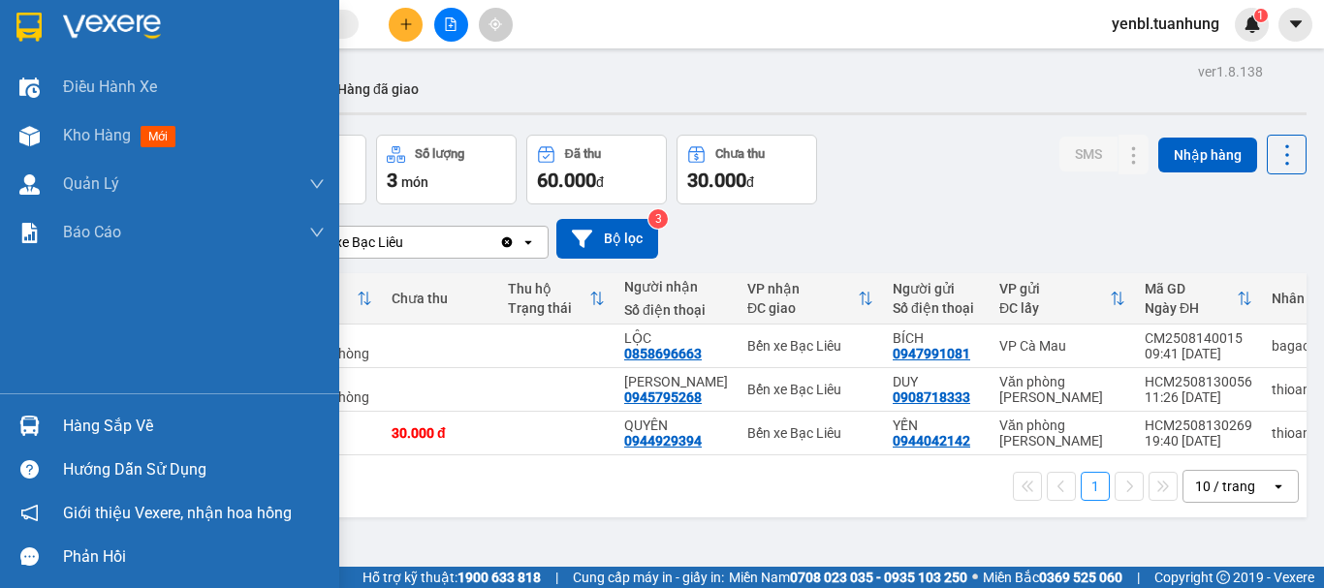
click at [83, 414] on div "Hàng sắp về" at bounding box center [194, 426] width 262 height 29
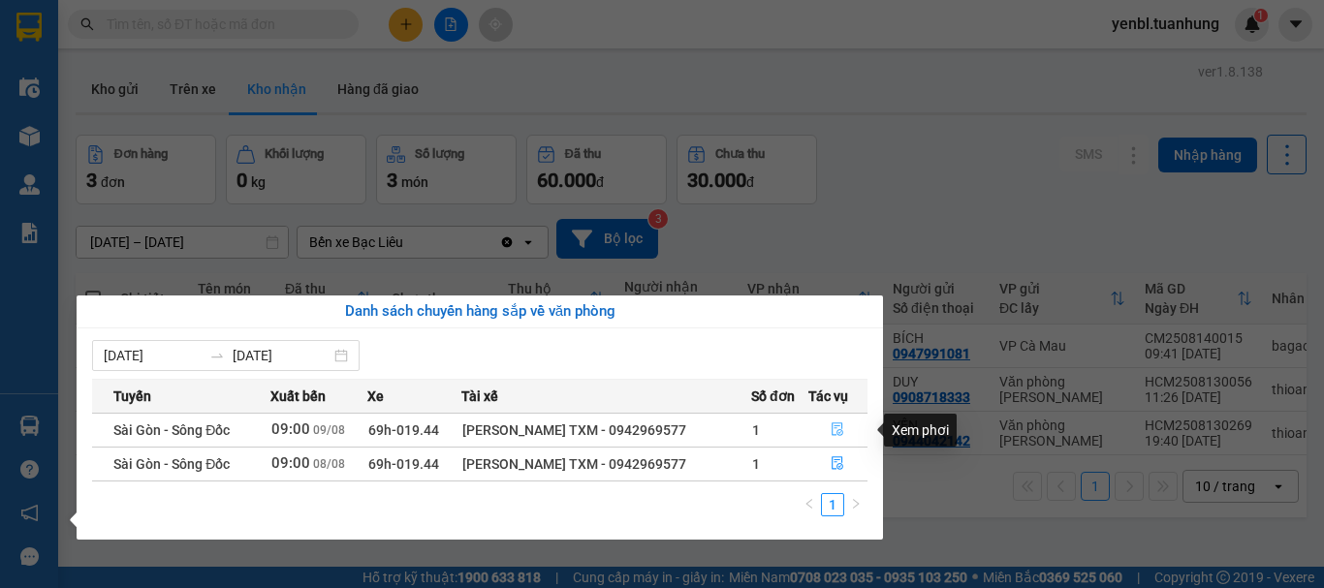
click at [841, 433] on icon "file-done" at bounding box center [839, 431] width 12 height 14
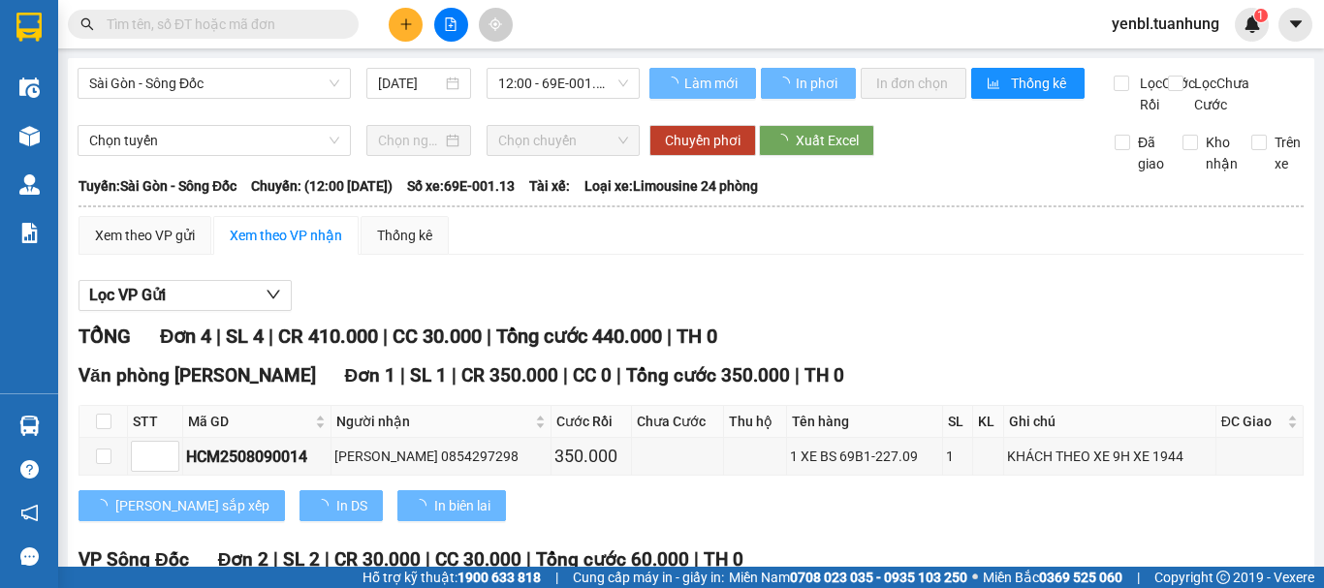
type input "[DATE]"
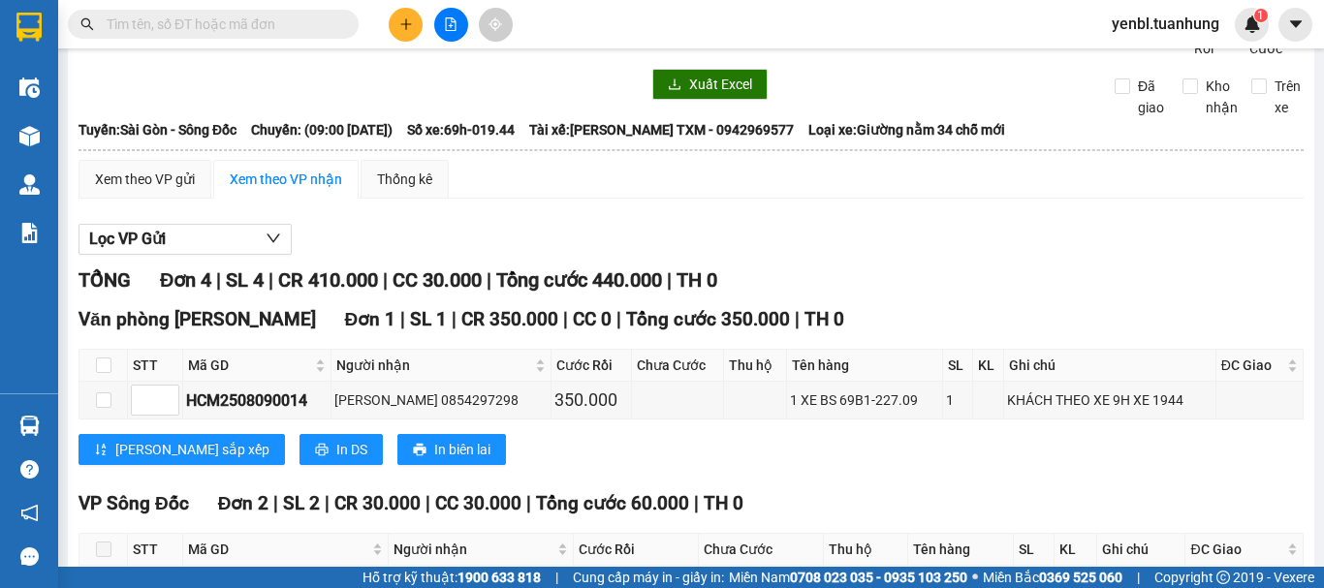
scroll to position [48, 0]
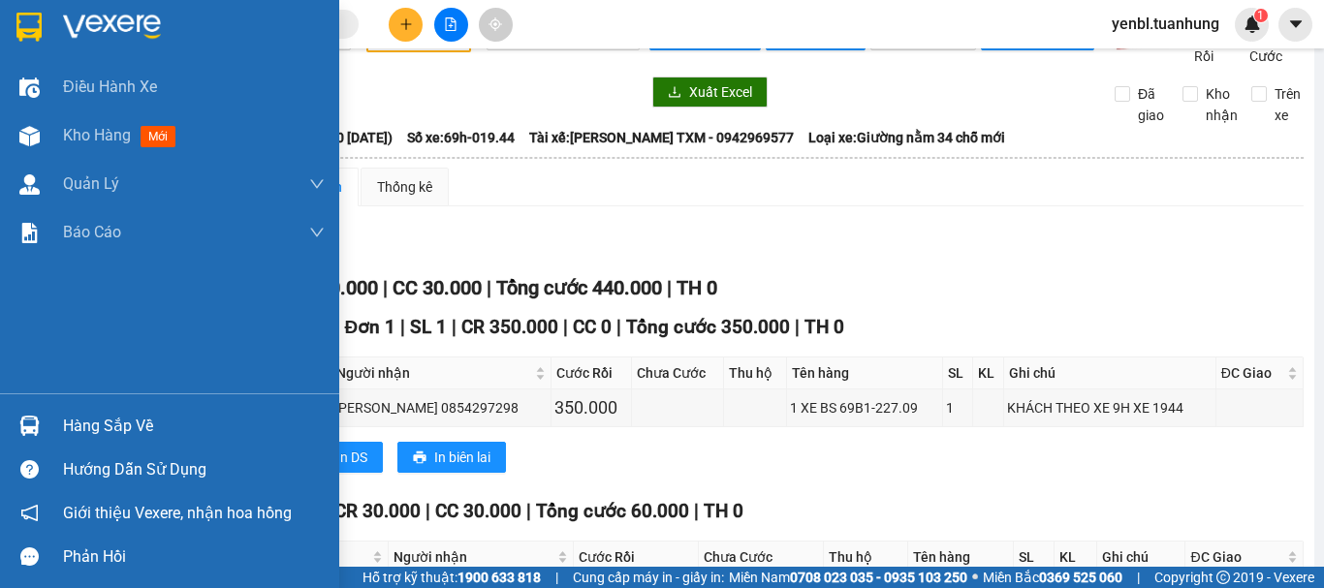
click at [61, 426] on div "Hàng sắp về" at bounding box center [169, 426] width 339 height 44
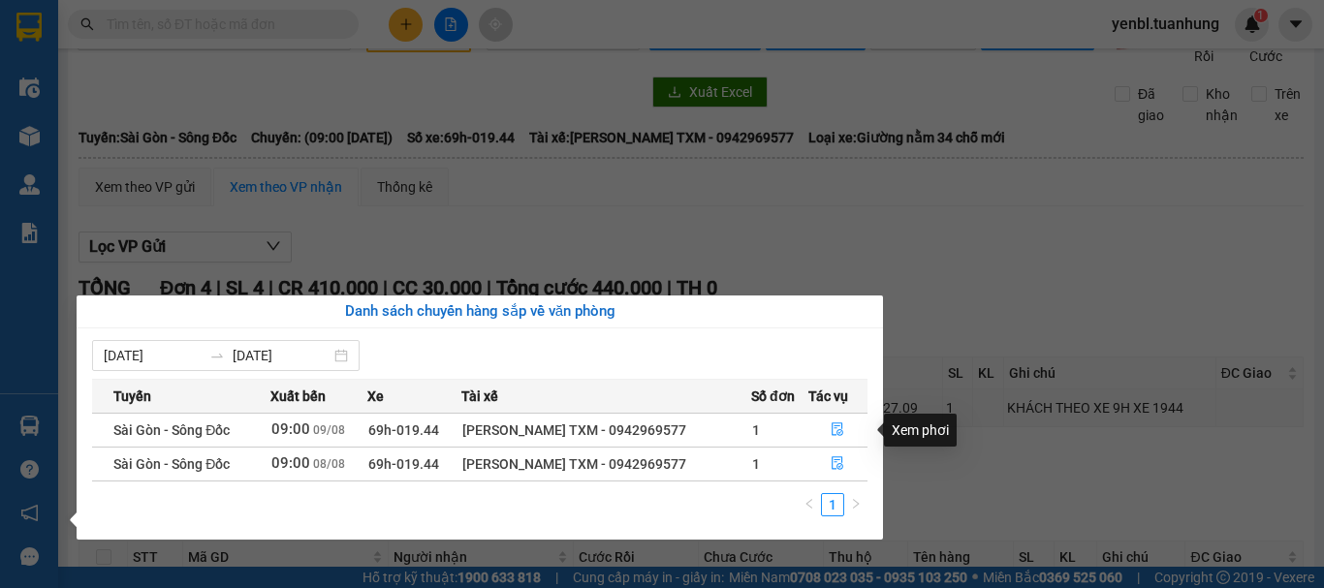
click at [928, 437] on div "Xem phơi" at bounding box center [920, 430] width 73 height 33
